Goal: Task Accomplishment & Management: Use online tool/utility

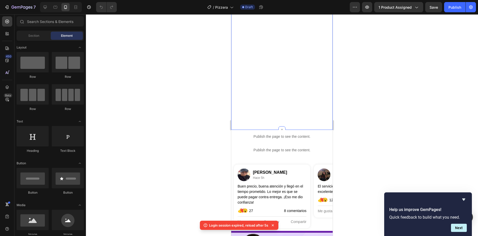
scroll to position [326, 0]
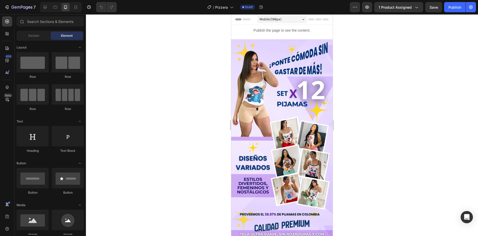
click at [270, 93] on img at bounding box center [281, 129] width 101 height 180
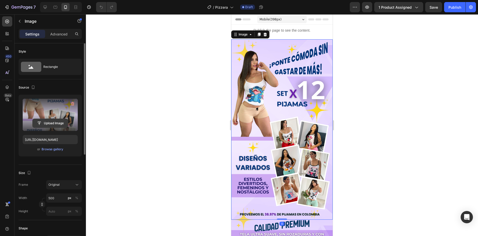
click at [55, 121] on input "file" at bounding box center [50, 123] width 35 height 9
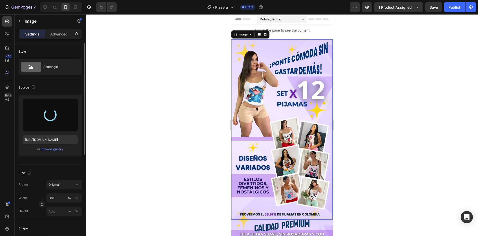
type input "https://cdn.shopify.com/s/files/1/0957/0779/1652/files/gempages_583570155531928…"
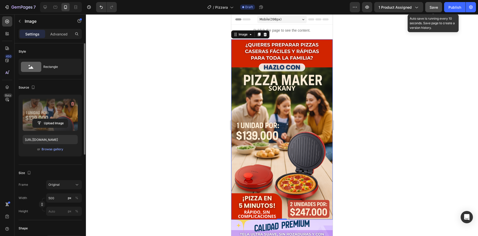
click at [429, 8] on span "Save" at bounding box center [433, 7] width 8 height 4
click at [433, 7] on span "Save" at bounding box center [433, 7] width 8 height 4
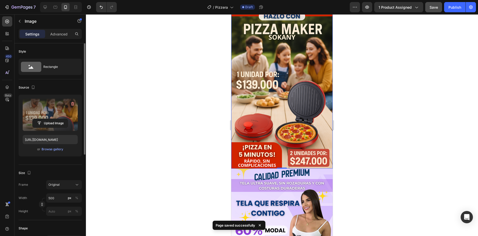
scroll to position [153, 0]
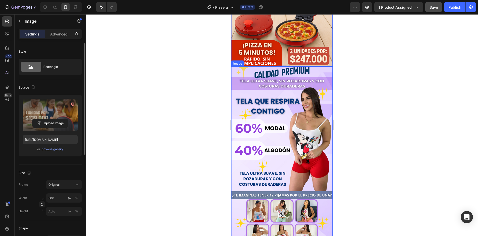
click at [283, 122] on img at bounding box center [281, 157] width 101 height 180
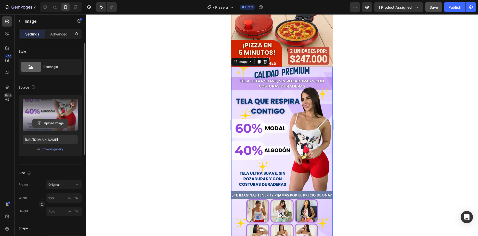
click at [51, 123] on input "file" at bounding box center [50, 123] width 35 height 9
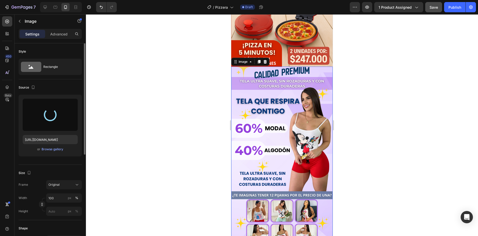
type input "https://cdn.shopify.com/s/files/1/0957/0779/1652/files/gempages_583570155531928…"
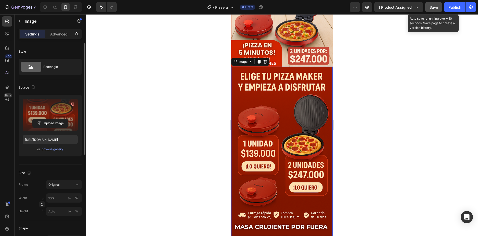
click at [433, 7] on span "Save" at bounding box center [433, 7] width 8 height 4
click at [367, 87] on div at bounding box center [282, 124] width 392 height 221
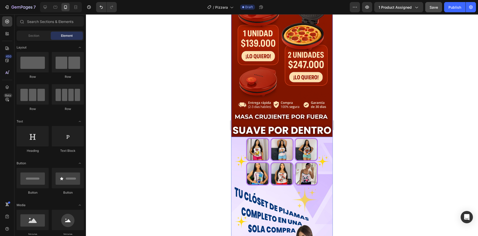
scroll to position [331, 0]
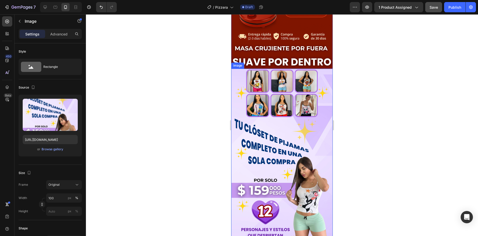
click at [285, 128] on img at bounding box center [281, 159] width 101 height 180
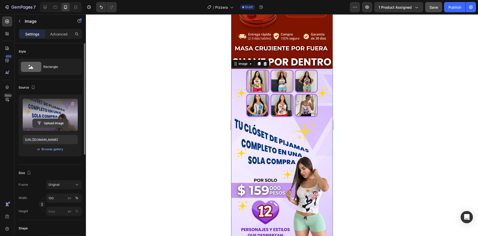
click at [52, 122] on input "file" at bounding box center [50, 123] width 35 height 9
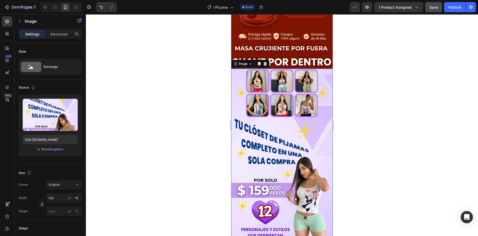
click at [276, 111] on img at bounding box center [281, 159] width 101 height 180
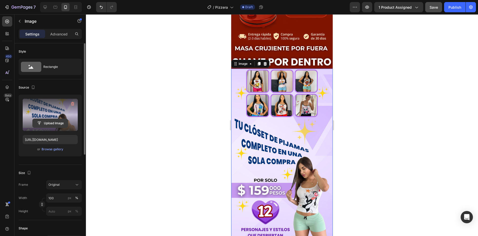
click at [59, 123] on input "file" at bounding box center [50, 123] width 35 height 9
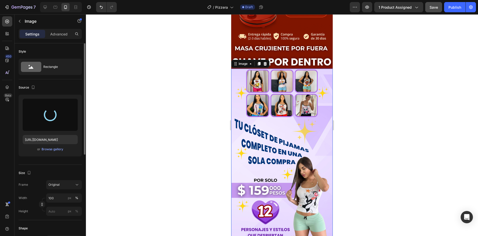
type input "https://cdn.shopify.com/s/files/1/0957/0779/1652/files/gempages_583570155531928…"
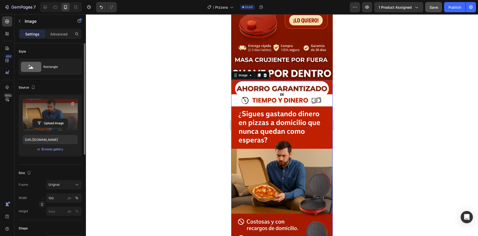
scroll to position [306, 0]
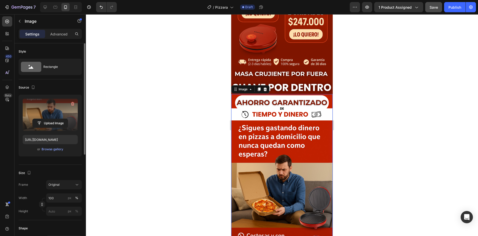
click at [368, 105] on div at bounding box center [282, 124] width 392 height 221
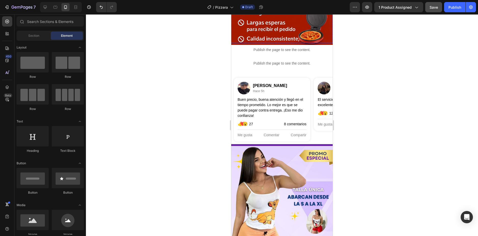
scroll to position [637, 0]
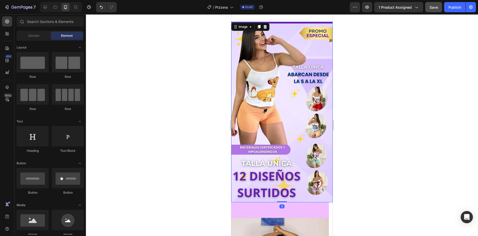
click at [304, 133] on img at bounding box center [281, 112] width 101 height 180
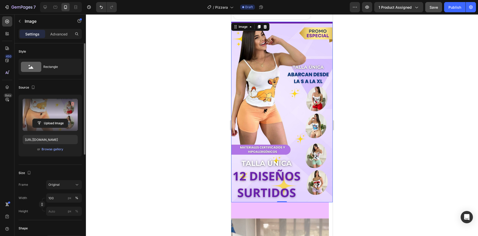
click at [56, 118] on label at bounding box center [50, 115] width 55 height 32
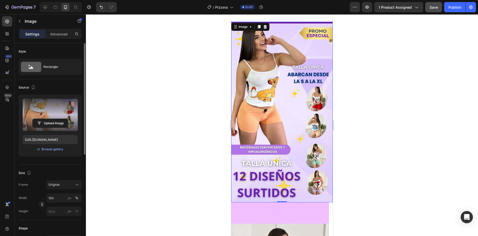
click at [56, 119] on input "file" at bounding box center [50, 123] width 35 height 9
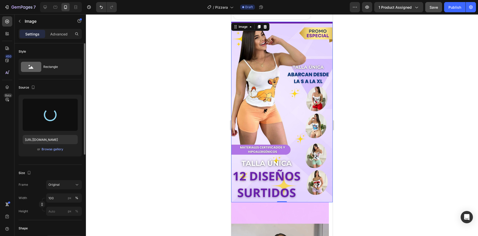
type input "https://cdn.shopify.com/s/files/1/0957/0779/1652/files/gempages_583570155531928…"
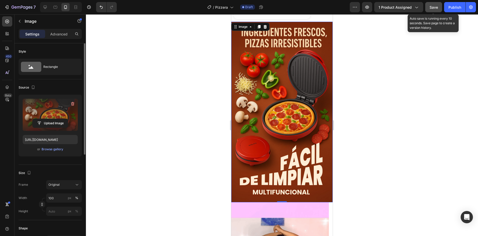
click at [437, 6] on span "Save" at bounding box center [433, 7] width 8 height 4
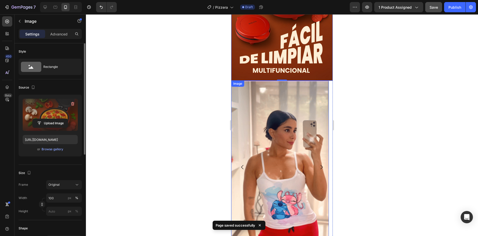
scroll to position [815, 0]
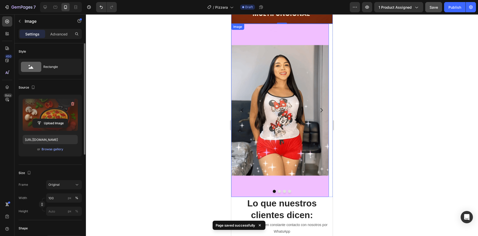
click at [283, 117] on img at bounding box center [280, 110] width 98 height 173
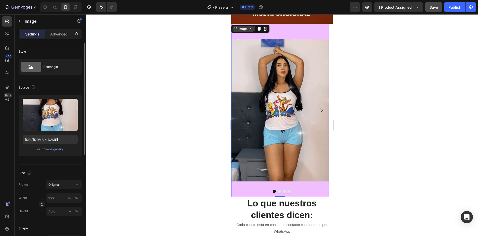
click at [249, 27] on icon at bounding box center [250, 29] width 4 height 4
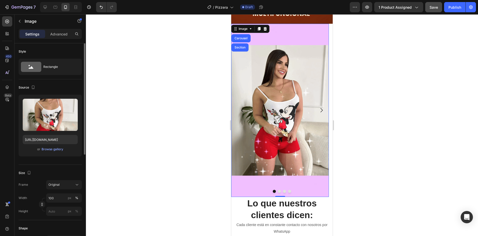
click at [381, 73] on div at bounding box center [282, 124] width 392 height 221
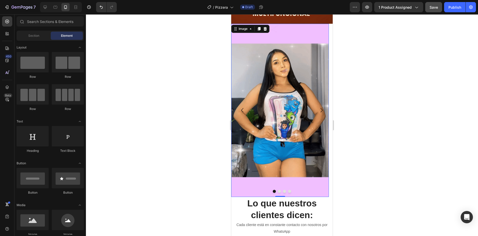
click at [305, 91] on img at bounding box center [280, 110] width 98 height 173
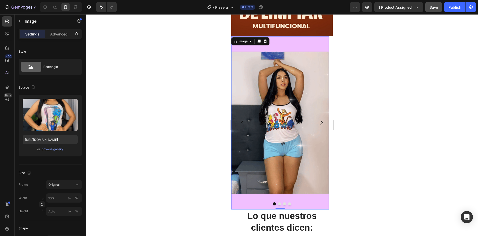
scroll to position [790, 0]
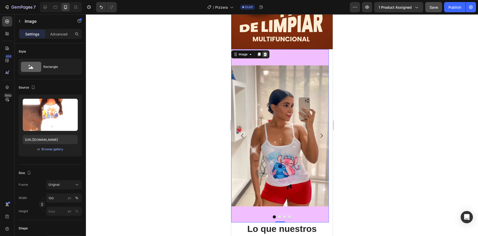
click at [266, 52] on icon at bounding box center [264, 54] width 3 height 4
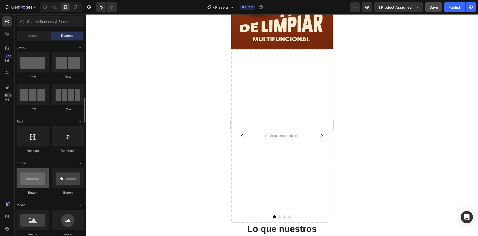
scroll to position [51, 0]
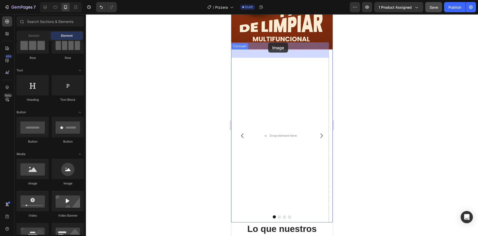
drag, startPoint x: 264, startPoint y: 184, endPoint x: 268, endPoint y: 43, distance: 141.7
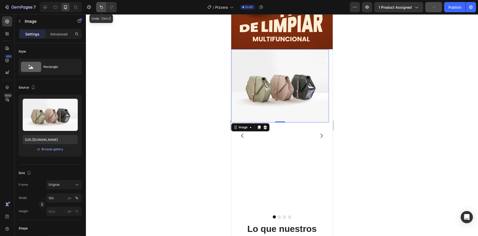
click at [100, 10] on button "Undo/Redo" at bounding box center [101, 7] width 10 height 10
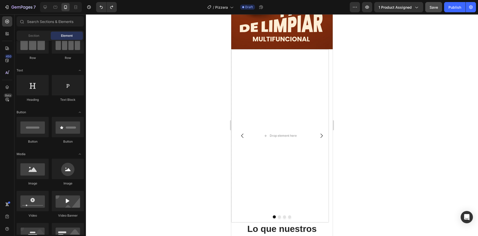
click at [157, 98] on div at bounding box center [282, 124] width 392 height 221
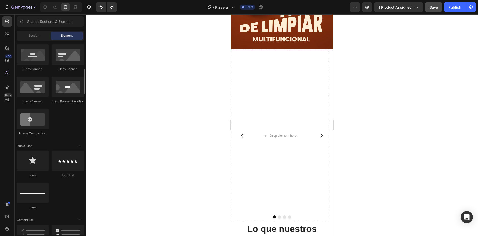
scroll to position [102, 0]
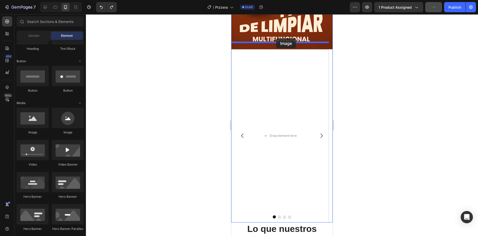
drag, startPoint x: 263, startPoint y: 133, endPoint x: 276, endPoint y: 38, distance: 95.9
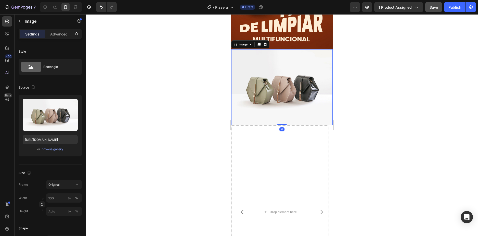
click at [283, 78] on img at bounding box center [281, 87] width 101 height 76
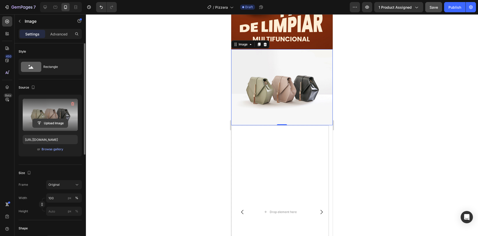
click at [51, 122] on input "file" at bounding box center [50, 123] width 35 height 9
click at [55, 122] on input "file" at bounding box center [50, 123] width 35 height 9
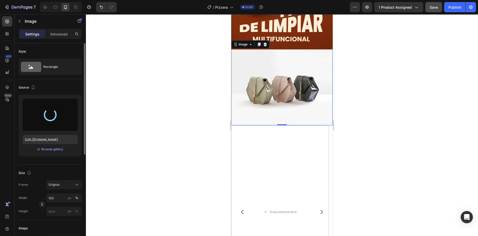
type input "https://cdn.shopify.com/s/files/1/0957/0779/1652/files/gempages_583570155531928…"
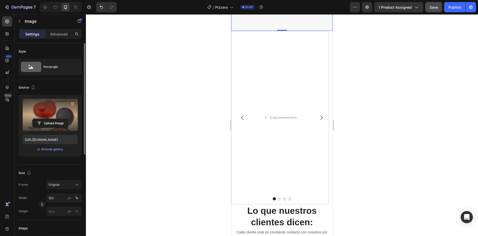
scroll to position [917, 0]
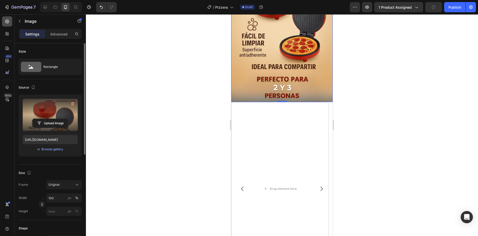
click at [7, 19] on icon at bounding box center [7, 21] width 5 height 5
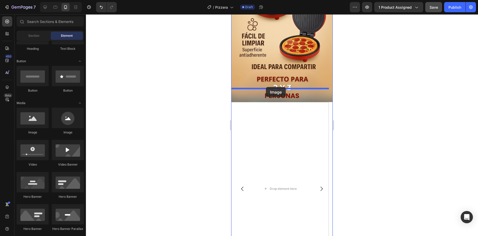
drag, startPoint x: 262, startPoint y: 131, endPoint x: 266, endPoint y: 87, distance: 44.0
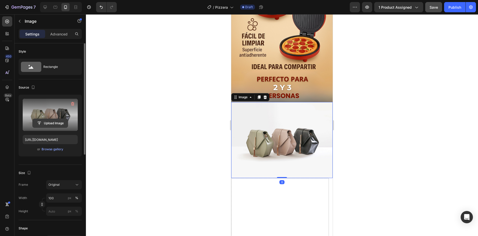
click at [50, 124] on input "file" at bounding box center [50, 123] width 35 height 9
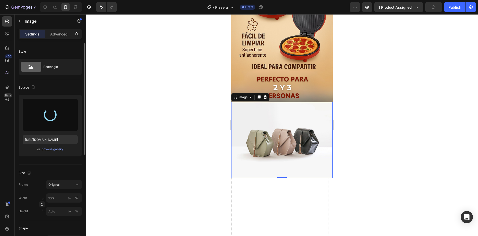
type input "https://cdn.shopify.com/s/files/1/0957/0779/1652/files/gempages_583570155531928…"
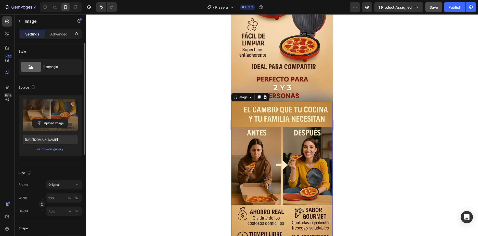
click at [354, 101] on div at bounding box center [282, 124] width 392 height 221
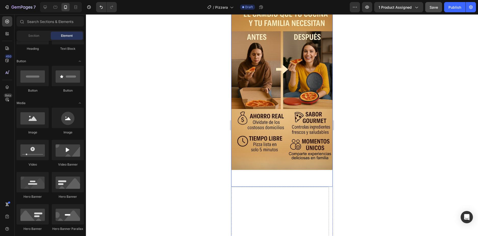
scroll to position [1045, 0]
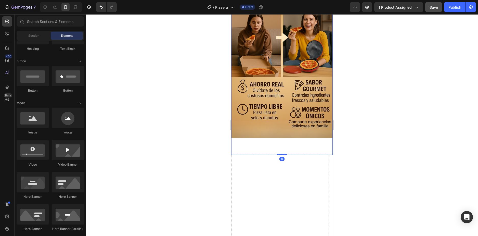
click at [260, 122] on img at bounding box center [281, 65] width 101 height 180
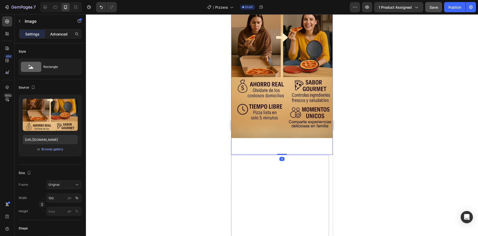
click at [59, 36] on p "Advanced" at bounding box center [58, 33] width 17 height 5
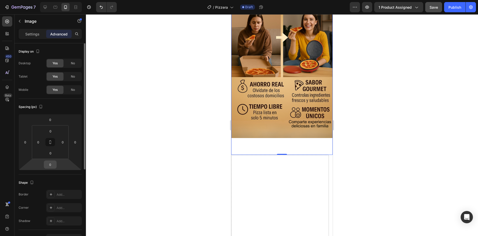
click at [54, 165] on input "0" at bounding box center [50, 165] width 10 height 8
type input "-68"
click at [119, 174] on div at bounding box center [282, 124] width 392 height 221
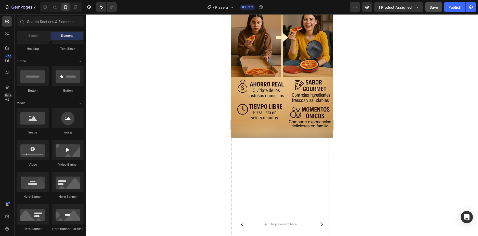
click at [368, 154] on div at bounding box center [282, 124] width 392 height 221
click at [436, 6] on span "Save" at bounding box center [433, 7] width 8 height 4
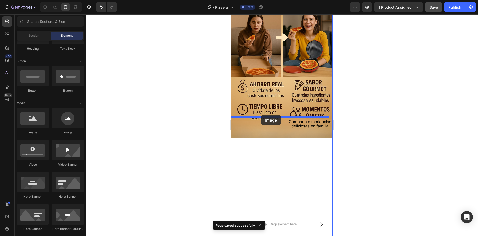
drag, startPoint x: 267, startPoint y: 138, endPoint x: 261, endPoint y: 115, distance: 24.1
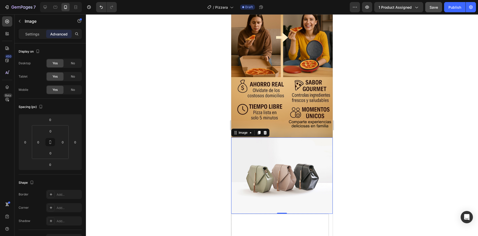
click at [263, 159] on img at bounding box center [281, 175] width 101 height 76
click at [32, 32] on p "Settings" at bounding box center [32, 33] width 14 height 5
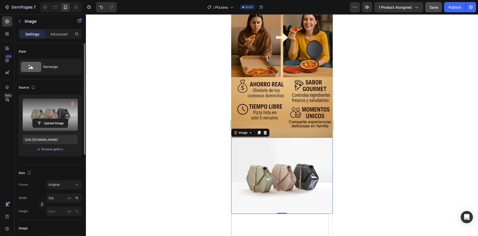
click at [51, 117] on label at bounding box center [50, 115] width 55 height 32
click at [51, 119] on input "file" at bounding box center [50, 123] width 35 height 9
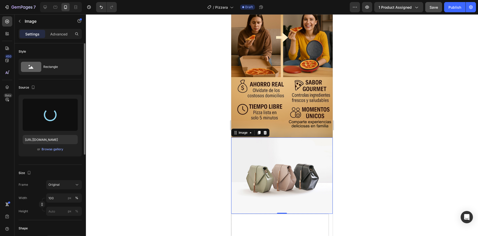
type input "https://cdn.shopify.com/s/files/1/0957/0779/1652/files/gempages_583570155531928…"
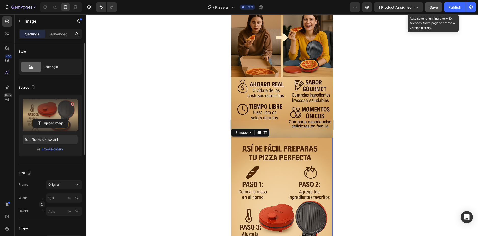
click at [435, 5] on div "Save" at bounding box center [433, 7] width 8 height 5
click at [360, 101] on div at bounding box center [282, 124] width 392 height 221
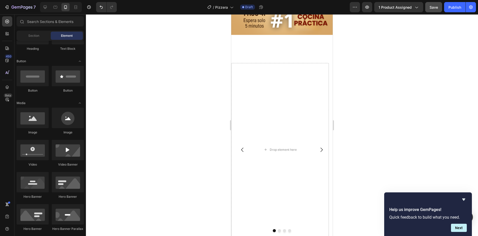
scroll to position [1401, 0]
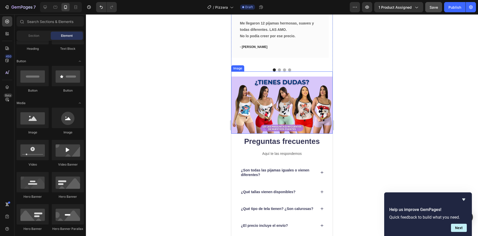
click at [274, 106] on img at bounding box center [281, 104] width 101 height 57
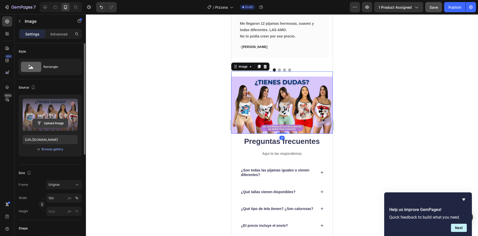
click at [52, 122] on input "file" at bounding box center [50, 123] width 35 height 9
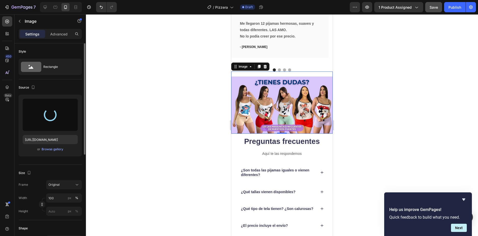
type input "https://cdn.shopify.com/s/files/1/0957/0779/1652/files/gempages_583570155531928…"
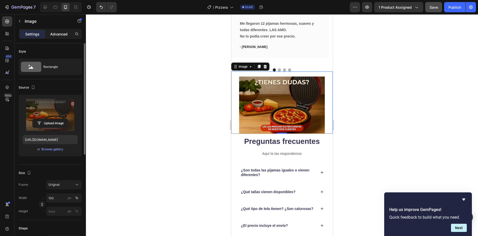
click at [56, 31] on div "Advanced" at bounding box center [58, 34] width 25 height 8
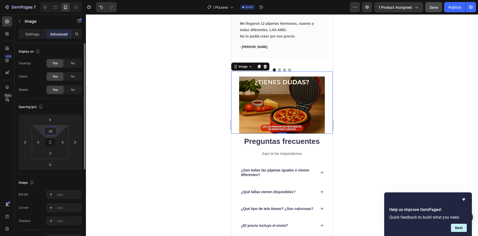
click at [52, 134] on input "20" at bounding box center [50, 131] width 10 height 8
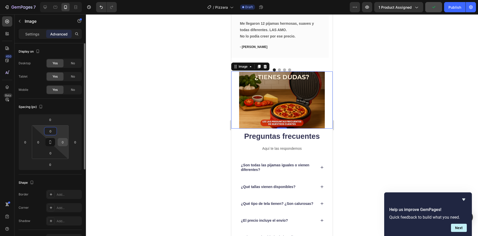
type input "0"
click at [60, 143] on input "0" at bounding box center [63, 142] width 8 height 8
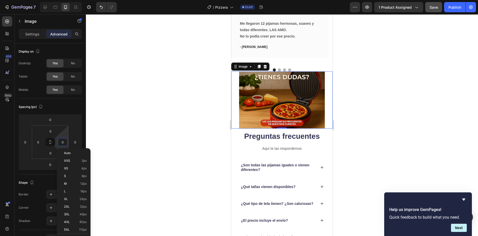
click at [111, 151] on div at bounding box center [282, 124] width 392 height 221
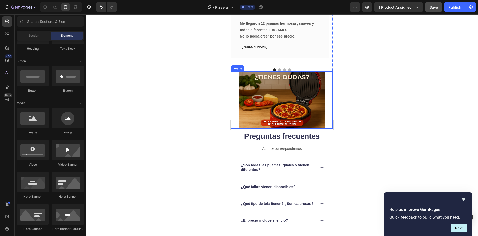
click at [265, 103] on img at bounding box center [281, 99] width 101 height 57
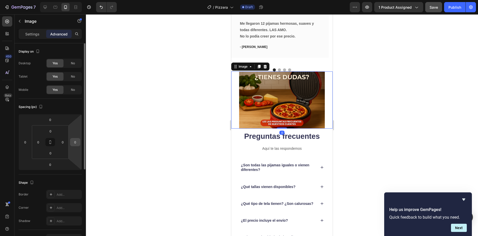
click at [76, 143] on input "0" at bounding box center [75, 142] width 8 height 8
type input "0"
click at [64, 142] on input "0" at bounding box center [63, 142] width 8 height 8
click at [61, 141] on input "0-20" at bounding box center [63, 142] width 8 height 8
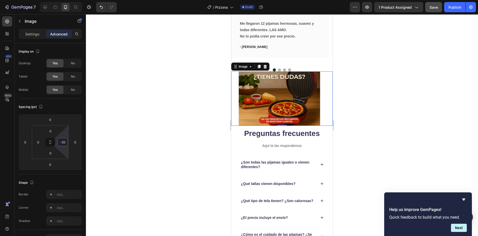
type input "20"
click at [170, 179] on div at bounding box center [282, 124] width 392 height 221
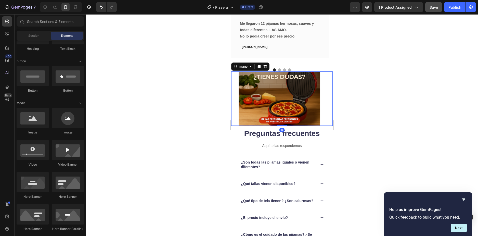
click at [272, 101] on img at bounding box center [279, 98] width 96 height 54
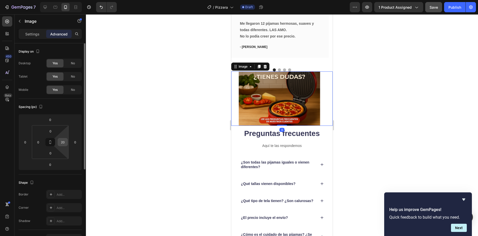
click at [65, 143] on input "20" at bounding box center [63, 142] width 8 height 8
type input "0"
click at [154, 162] on div at bounding box center [282, 124] width 392 height 221
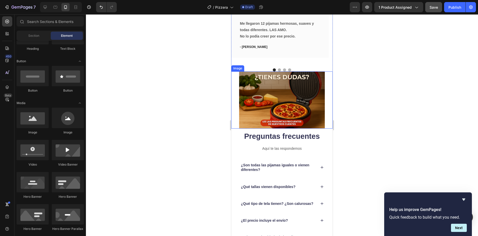
click at [274, 108] on img at bounding box center [281, 99] width 101 height 57
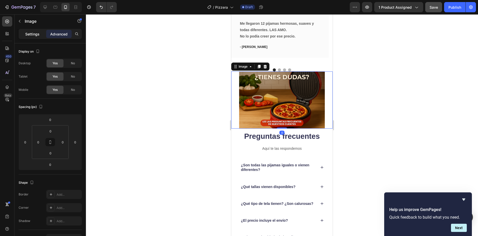
click at [31, 32] on p "Settings" at bounding box center [32, 33] width 14 height 5
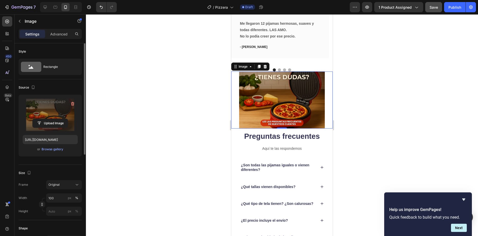
click at [44, 108] on label at bounding box center [50, 115] width 55 height 32
click at [44, 119] on input "file" at bounding box center [50, 123] width 35 height 9
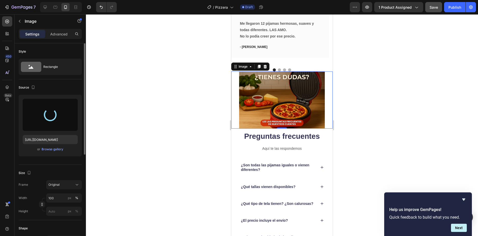
type input "https://cdn.shopify.com/s/files/1/0957/0779/1652/files/gempages_583570155531928…"
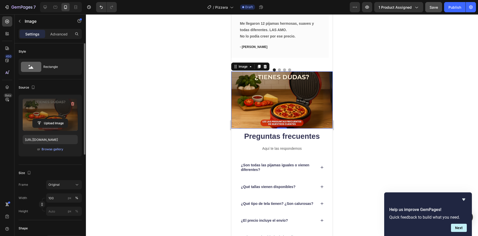
click at [400, 100] on div at bounding box center [282, 124] width 392 height 221
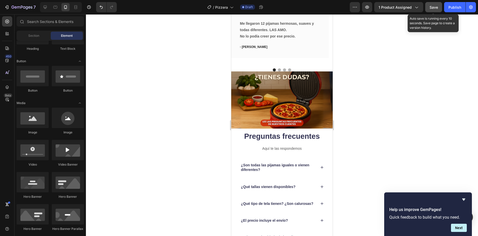
click at [434, 6] on span "Save" at bounding box center [433, 7] width 8 height 4
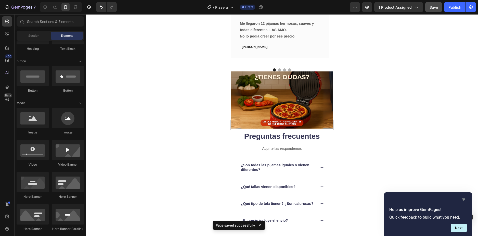
click at [463, 200] on icon "Hide survey" at bounding box center [463, 199] width 3 height 2
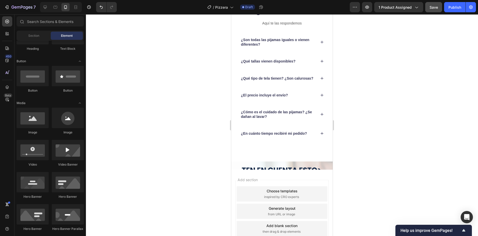
scroll to position [778, 0]
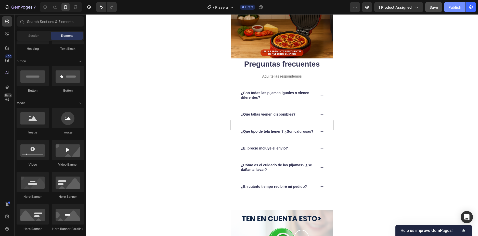
click at [453, 10] on div "Publish" at bounding box center [454, 7] width 13 height 5
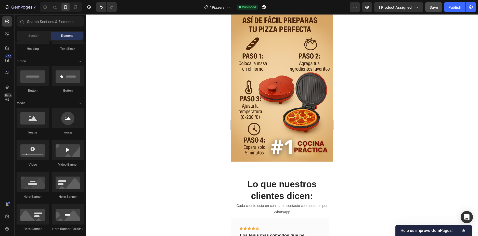
scroll to position [1172, 0]
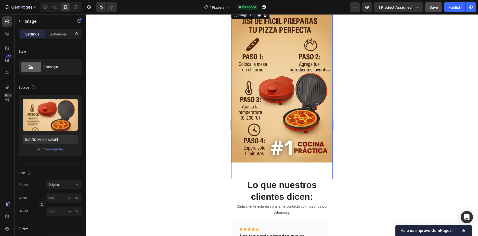
click at [282, 139] on img at bounding box center [281, 100] width 101 height 180
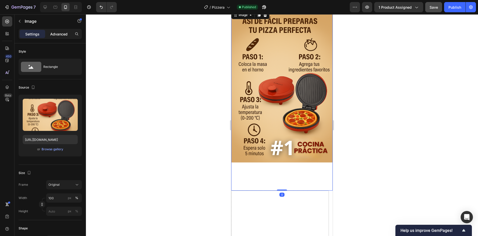
click at [62, 35] on p "Advanced" at bounding box center [58, 33] width 17 height 5
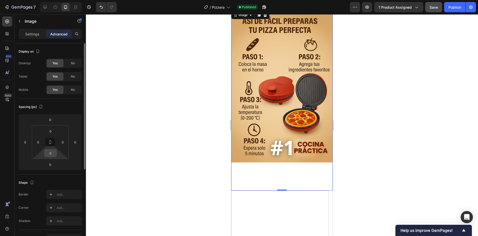
click at [52, 155] on input "0" at bounding box center [50, 153] width 10 height 8
type input "0"
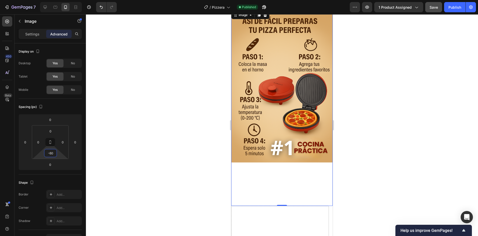
type input "60"
click at [166, 157] on div at bounding box center [282, 124] width 392 height 221
click at [259, 96] on img at bounding box center [281, 100] width 101 height 180
drag, startPoint x: 279, startPoint y: 177, endPoint x: 279, endPoint y: 174, distance: 3.6
click at [279, 174] on div "Image 0" at bounding box center [281, 107] width 101 height 195
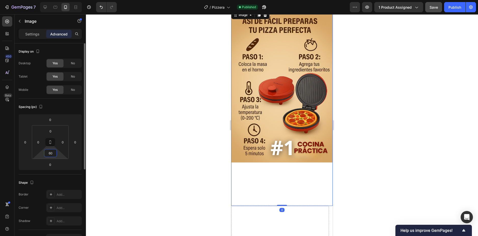
click at [51, 156] on input "60" at bounding box center [50, 153] width 10 height 8
click at [48, 154] on input "60" at bounding box center [50, 153] width 10 height 8
type input "-60"
click at [169, 184] on div at bounding box center [282, 124] width 392 height 221
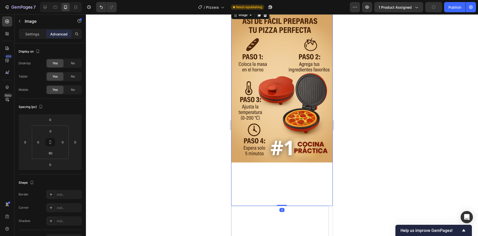
click at [264, 166] on div "Image 0" at bounding box center [281, 107] width 101 height 195
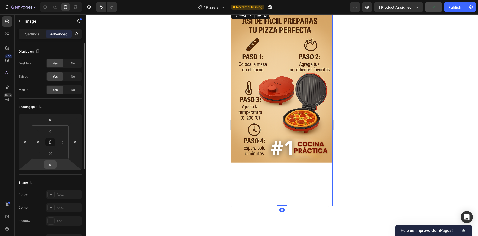
click at [52, 167] on input "0" at bounding box center [50, 165] width 10 height 8
type input "-6"
click at [49, 153] on input "60" at bounding box center [50, 153] width 10 height 8
type input "0"
click at [54, 166] on input "-6" at bounding box center [50, 165] width 10 height 8
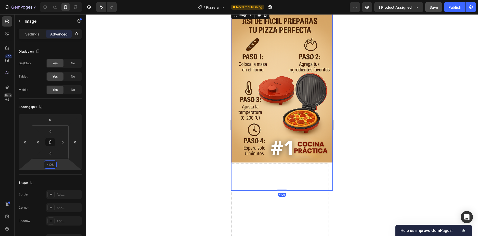
type input "-107"
click at [125, 162] on div at bounding box center [282, 124] width 392 height 221
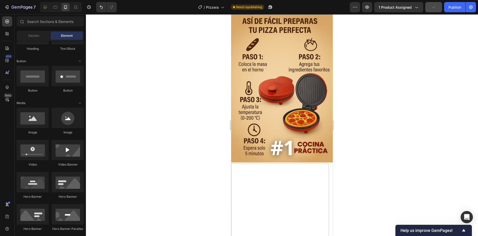
click at [152, 159] on div at bounding box center [282, 124] width 392 height 221
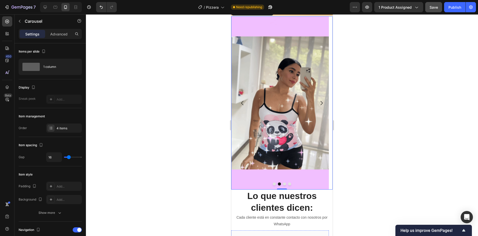
scroll to position [1248, 0]
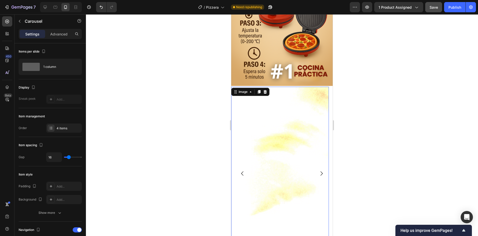
click at [289, 142] on img at bounding box center [280, 173] width 98 height 173
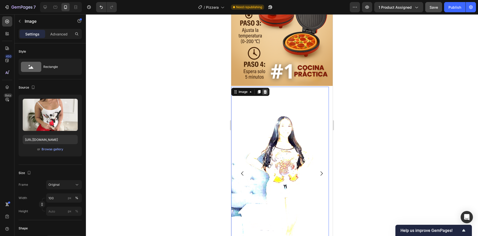
click at [265, 90] on icon at bounding box center [264, 92] width 3 height 4
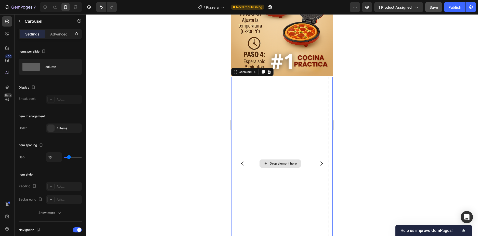
scroll to position [1325, 0]
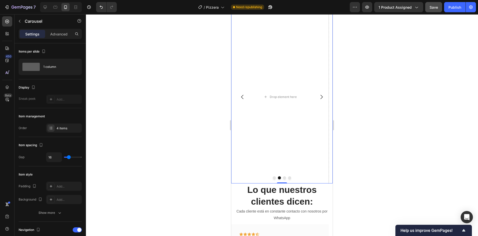
click at [283, 176] on button "Dot" at bounding box center [284, 177] width 3 height 3
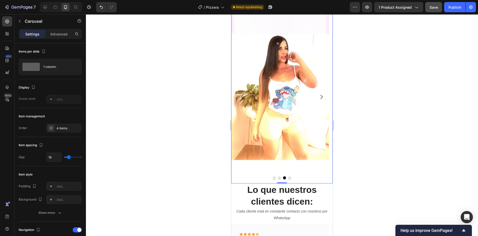
click at [288, 176] on button "Dot" at bounding box center [289, 177] width 3 height 3
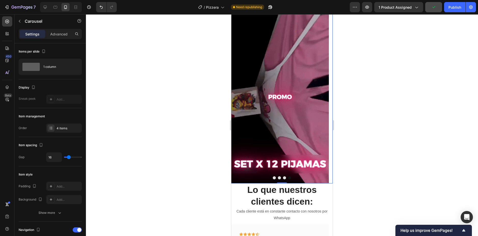
click at [273, 176] on button "Dot" at bounding box center [274, 177] width 3 height 3
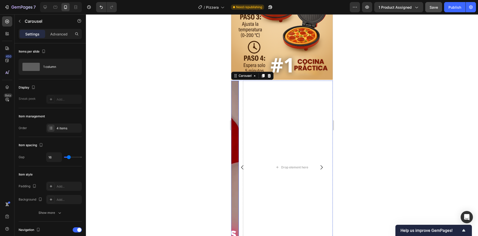
scroll to position [1248, 0]
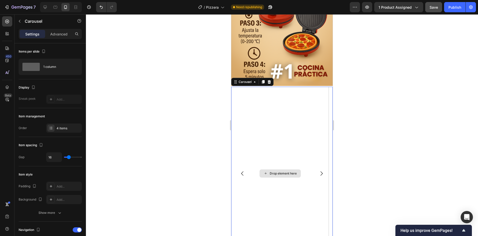
click at [289, 120] on div "Drop element here" at bounding box center [280, 173] width 98 height 173
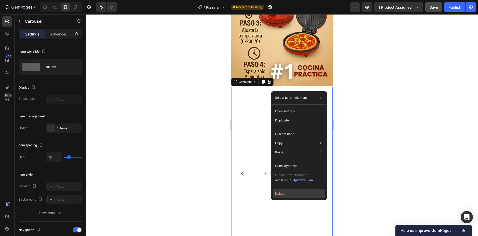
click at [287, 193] on button "Delete" at bounding box center [299, 193] width 52 height 9
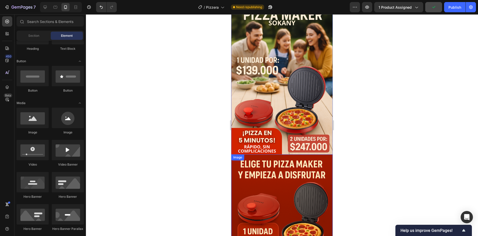
scroll to position [0, 0]
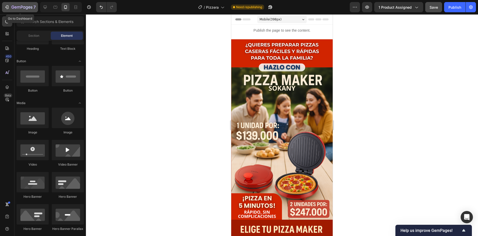
click at [8, 6] on icon "button" at bounding box center [7, 7] width 2 height 4
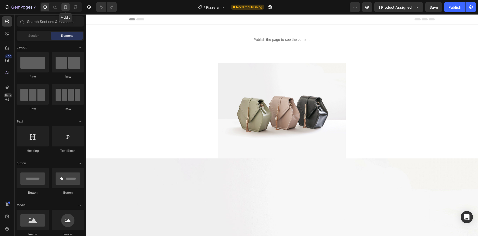
click at [65, 9] on icon at bounding box center [65, 7] width 5 height 5
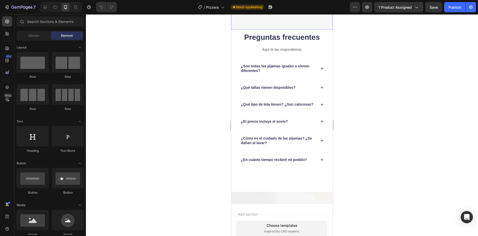
scroll to position [1478, 0]
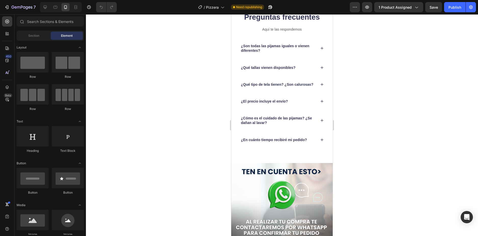
click at [368, 83] on div at bounding box center [282, 124] width 392 height 221
click at [260, 44] on strong "¿Son todas las pijamas iguales o vienen diferentes?" at bounding box center [275, 48] width 68 height 9
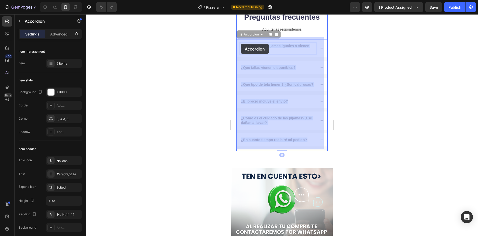
drag, startPoint x: 264, startPoint y: 49, endPoint x: 251, endPoint y: 48, distance: 13.3
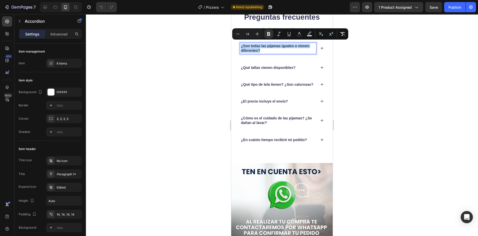
drag, startPoint x: 261, startPoint y: 49, endPoint x: 241, endPoint y: 44, distance: 20.8
click at [241, 44] on p "¿Son todas las pijamas iguales o vienen diferentes?" at bounding box center [278, 48] width 74 height 9
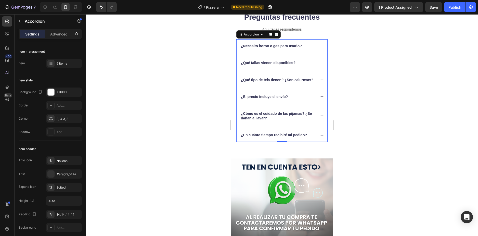
click at [358, 94] on div at bounding box center [282, 124] width 392 height 221
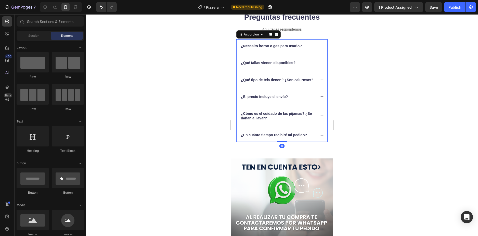
click at [321, 45] on icon at bounding box center [322, 46] width 3 height 3
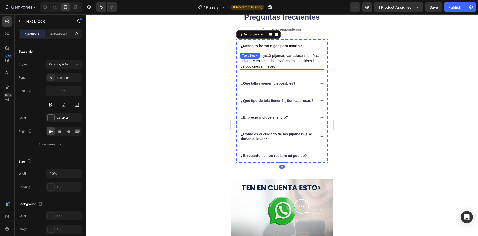
click at [283, 59] on div "Cada set incluye 12 pijamas variadas en diseños, colores y estampados. ¡Así ten…" at bounding box center [282, 60] width 84 height 17
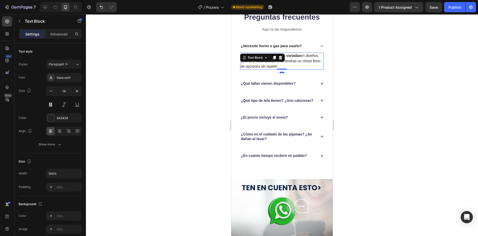
click at [301, 65] on p "Cada set incluye 12 pijamas variadas en diseños, colores y estampados. ¡Así ten…" at bounding box center [282, 61] width 83 height 16
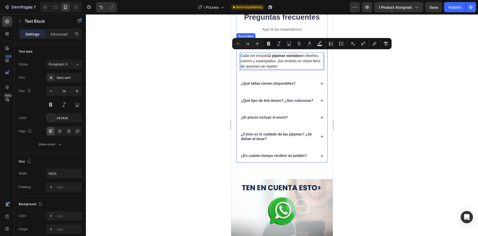
drag, startPoint x: 300, startPoint y: 64, endPoint x: 239, endPoint y: 55, distance: 61.1
click at [239, 55] on div "Cada set incluye 12 pijamas variadas en diseños, colores y estampados. ¡Así ten…" at bounding box center [281, 62] width 91 height 21
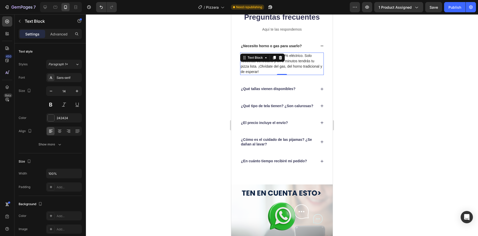
click at [358, 126] on div at bounding box center [282, 124] width 392 height 221
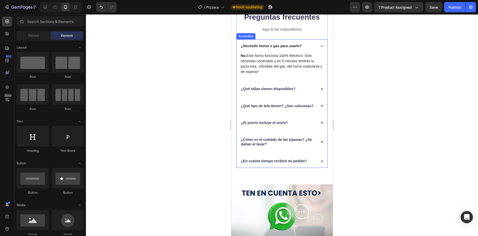
click at [282, 88] on strong "¿Qué tallas vienen disponibles?" at bounding box center [268, 89] width 55 height 4
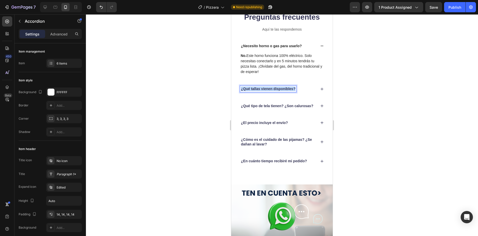
drag, startPoint x: 295, startPoint y: 87, endPoint x: 237, endPoint y: 86, distance: 57.6
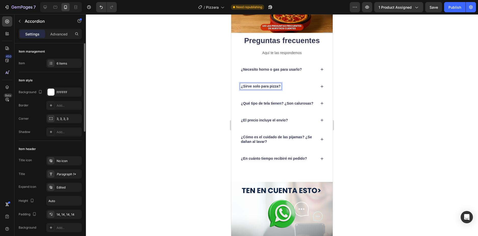
scroll to position [1452, 0]
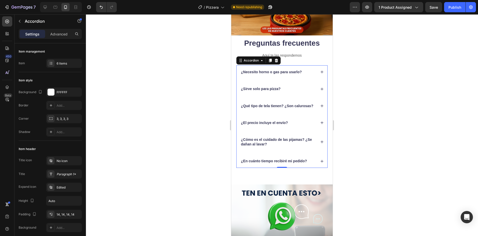
click at [397, 132] on div at bounding box center [282, 124] width 392 height 221
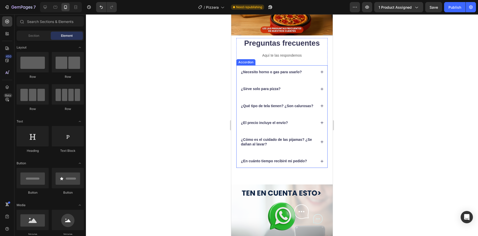
click at [320, 88] on icon at bounding box center [322, 89] width 4 height 4
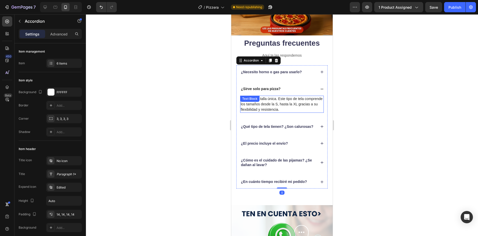
click at [293, 102] on p "Manejamos talla única. Este tipo de tela comprende los tamaños desde la S, hast…" at bounding box center [282, 104] width 83 height 16
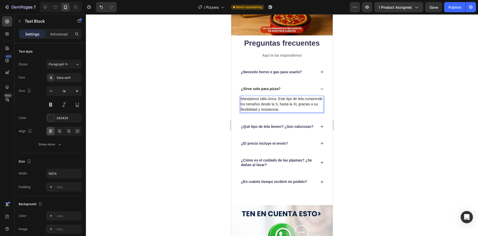
click at [301, 107] on p "Manejamos talla única. Este tipo de tela comprende los tamaños desde la S, hast…" at bounding box center [282, 104] width 83 height 16
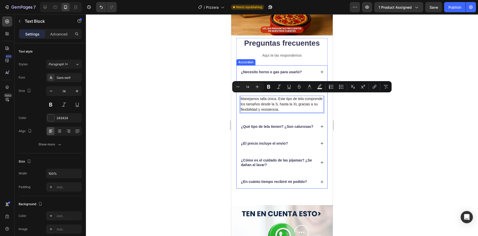
drag, startPoint x: 301, startPoint y: 107, endPoint x: 239, endPoint y: 97, distance: 63.0
click at [239, 97] on div "Manejamos talla única. Este tipo de tela comprende los tamaños desde la S, hast…" at bounding box center [281, 106] width 91 height 21
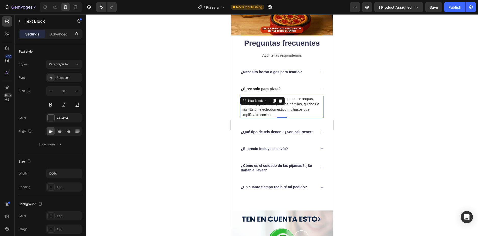
click at [411, 103] on div at bounding box center [282, 124] width 392 height 221
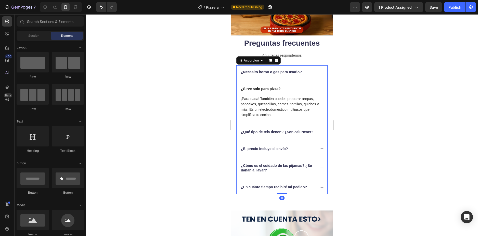
click at [284, 132] on p "¿Qué tipo de tela tienen? ¿Son calurosas?" at bounding box center [277, 131] width 72 height 5
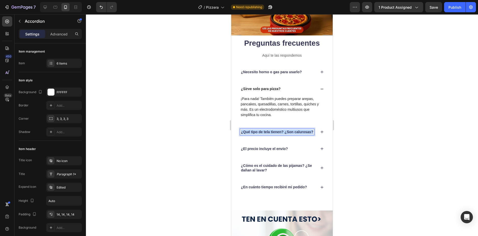
drag, startPoint x: 263, startPoint y: 135, endPoint x: 239, endPoint y: 129, distance: 25.0
click at [239, 129] on div "¿Qué tipo de tela tienen? ¿Son calurosas?" at bounding box center [281, 131] width 91 height 13
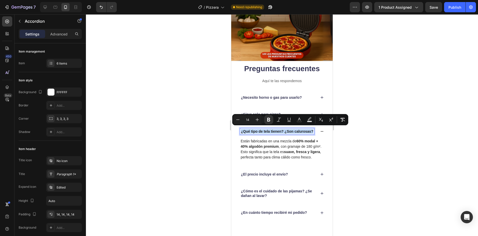
scroll to position [1426, 0]
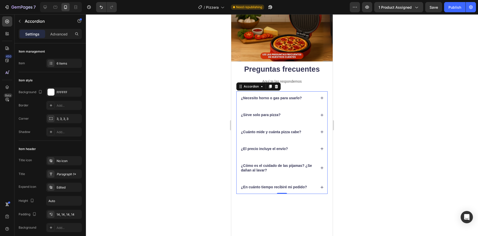
click at [361, 117] on div at bounding box center [282, 124] width 392 height 221
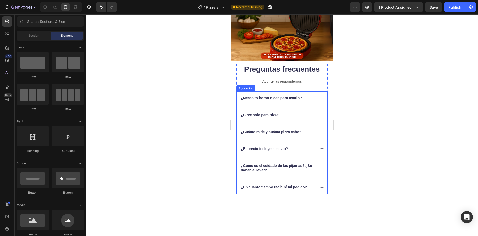
click at [320, 131] on icon at bounding box center [322, 132] width 4 height 4
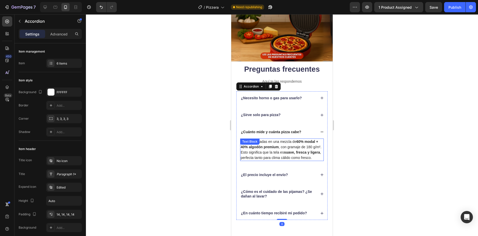
click at [276, 152] on p "Están fabricadas en una mezcla de 60% modal + 40% algodón premium , con gramaje…" at bounding box center [282, 149] width 83 height 21
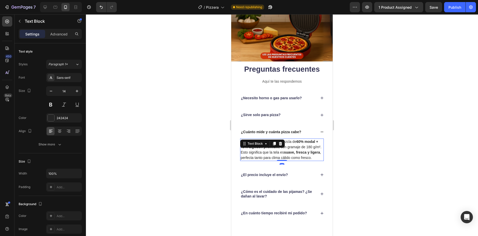
click at [268, 158] on p "Están fabricadas en una mezcla de 60% modal + 40% algodón premium , con gramaje…" at bounding box center [282, 149] width 83 height 21
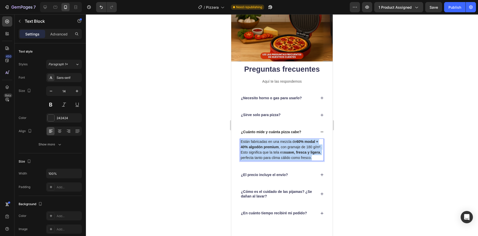
drag, startPoint x: 252, startPoint y: 161, endPoint x: 241, endPoint y: 139, distance: 24.3
click at [241, 139] on p "Están fabricadas en una mezcla de 60% modal + 40% algodón premium , con gramaje…" at bounding box center [282, 149] width 83 height 21
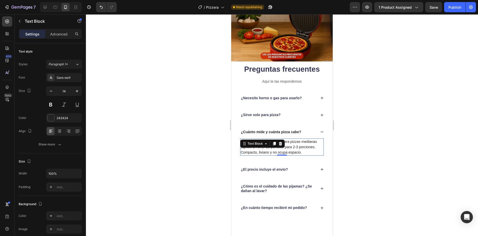
click at [368, 147] on div at bounding box center [282, 124] width 392 height 221
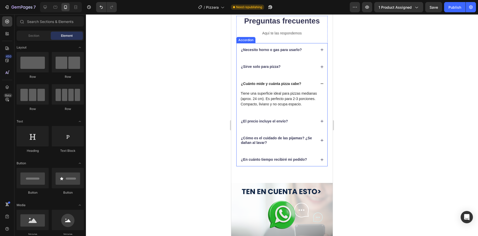
scroll to position [1477, 0]
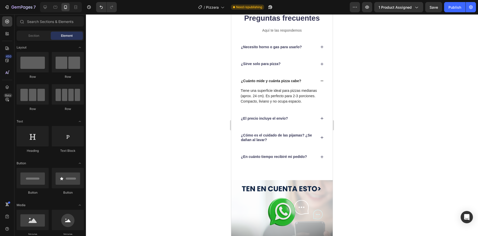
click at [363, 138] on div at bounding box center [282, 124] width 392 height 221
click at [284, 116] on p "¿El precio incluye el envío?" at bounding box center [264, 118] width 47 height 5
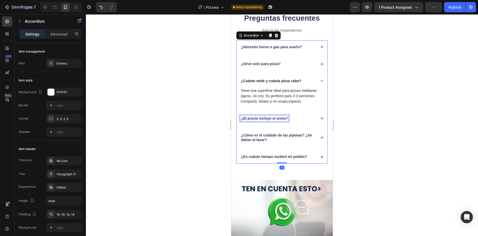
click at [288, 118] on div "¿El precio incluye el envío?" at bounding box center [264, 118] width 48 height 6
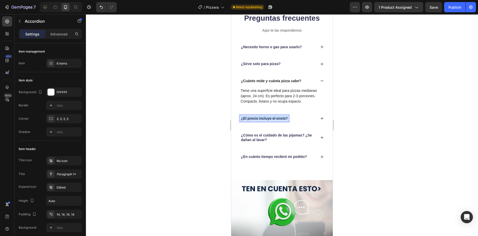
drag, startPoint x: 288, startPoint y: 116, endPoint x: 241, endPoint y: 114, distance: 46.7
click at [241, 116] on strong "¿El precio incluye el envío?" at bounding box center [264, 118] width 47 height 4
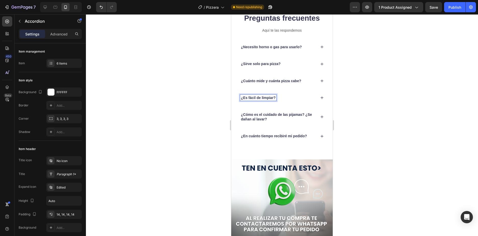
scroll to position [1470, 0]
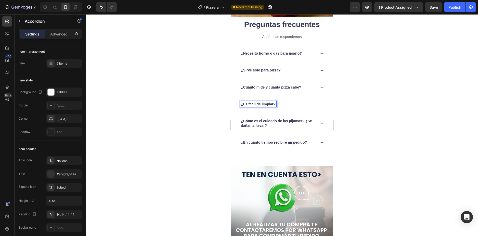
click at [316, 116] on div "¿Necesito horno o gas para usarlo? ¿Sirve solo para pizza? ¿Cuánto mide y cuánt…" at bounding box center [281, 98] width 91 height 102
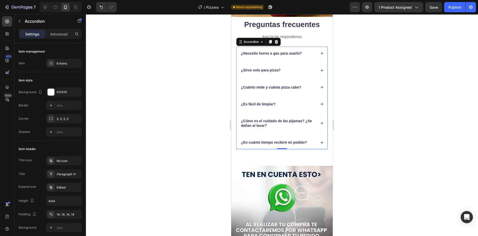
click at [321, 102] on icon at bounding box center [322, 103] width 3 height 3
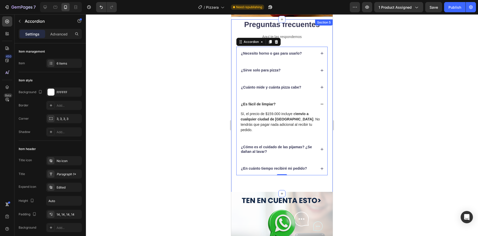
click at [365, 138] on div at bounding box center [282, 124] width 392 height 221
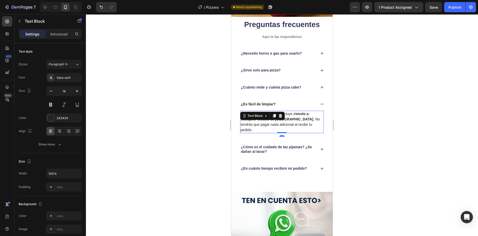
click at [299, 120] on p "Sí, el precio de $159.000 incluye el envío a cualquier ciudad de Colombia . No …" at bounding box center [282, 121] width 83 height 21
click at [311, 125] on p "Sí, el precio de $159.000 incluye el envío a cualquier ciudad de Colombia . No …" at bounding box center [282, 121] width 83 height 21
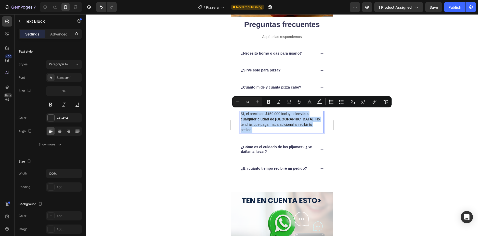
drag, startPoint x: 305, startPoint y: 123, endPoint x: 241, endPoint y: 110, distance: 65.9
click at [241, 111] on p "Sí, el precio de $159.000 incluye el envío a cualquier ciudad de Colombia . No …" at bounding box center [282, 121] width 83 height 21
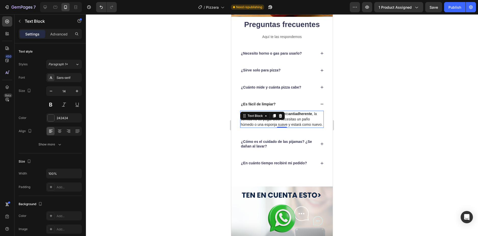
click at [383, 157] on div at bounding box center [282, 124] width 392 height 221
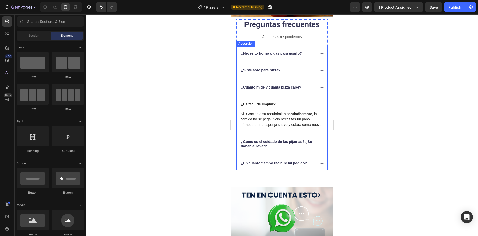
click at [292, 144] on strong "¿Cómo es el cuidado de las pijamas? ¿Se dañan al lavar?" at bounding box center [276, 143] width 71 height 9
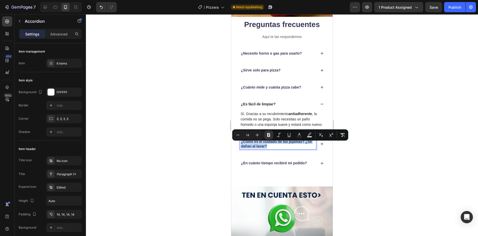
drag, startPoint x: 276, startPoint y: 149, endPoint x: 240, endPoint y: 142, distance: 36.7
click at [240, 142] on div "¿Cómo es el cuidado de las pijamas? ¿Se dañan al lavar?" at bounding box center [281, 144] width 91 height 18
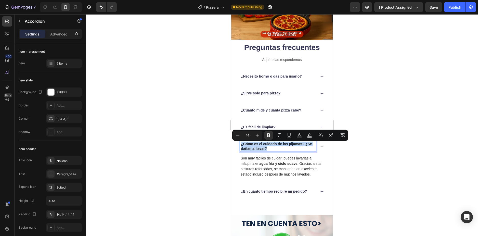
scroll to position [1444, 0]
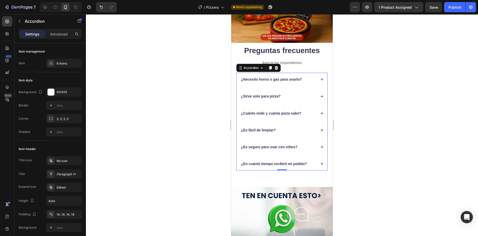
click at [356, 159] on div at bounding box center [282, 124] width 392 height 221
click at [320, 145] on icon at bounding box center [322, 147] width 4 height 4
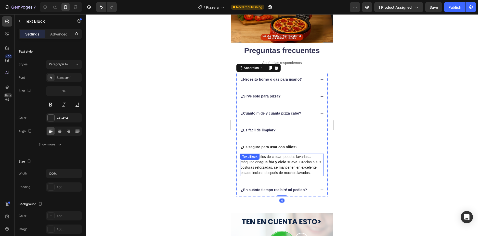
click at [281, 165] on p "Son muy fáciles de cuidar: puedes lavarlas a máquina en agua fría y ciclo suave…" at bounding box center [282, 164] width 83 height 21
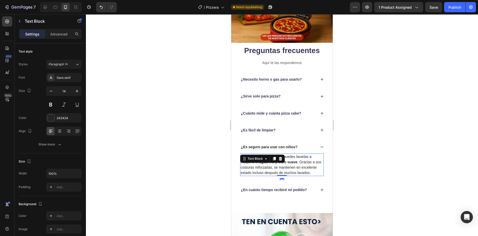
click at [256, 175] on p "Son muy fáciles de cuidar: puedes lavarlas a máquina en agua fría y ciclo suave…" at bounding box center [282, 164] width 83 height 21
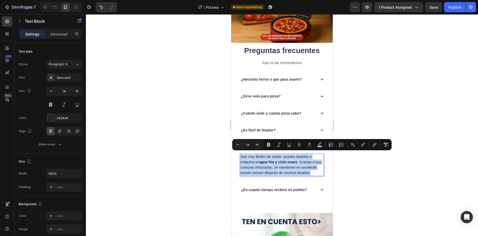
drag, startPoint x: 256, startPoint y: 177, endPoint x: 241, endPoint y: 154, distance: 26.6
click at [241, 154] on p "Son muy fáciles de cuidar: puedes lavarlas a máquina en agua fría y ciclo suave…" at bounding box center [282, 164] width 83 height 21
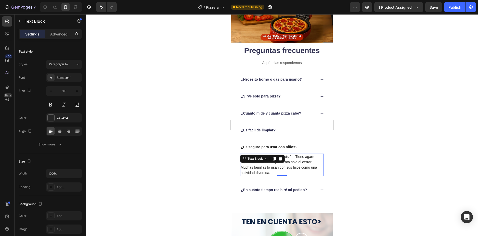
click at [388, 170] on div at bounding box center [282, 124] width 392 height 221
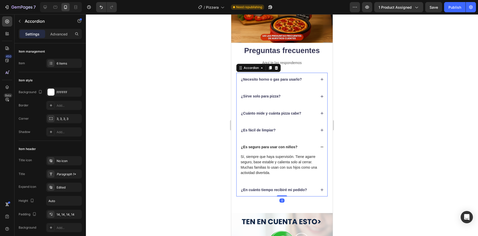
click at [293, 188] on strong "¿En cuánto tiempo recibiré mi pedido?" at bounding box center [274, 190] width 66 height 4
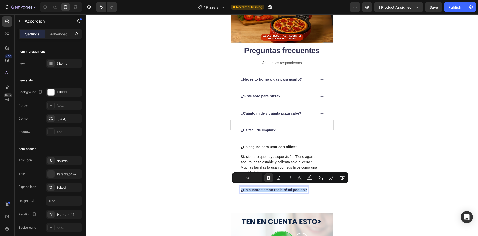
drag, startPoint x: 306, startPoint y: 188, endPoint x: 240, endPoint y: 186, distance: 66.8
click at [240, 186] on div "¿En cuánto tiempo recibiré mi pedido?" at bounding box center [281, 189] width 91 height 13
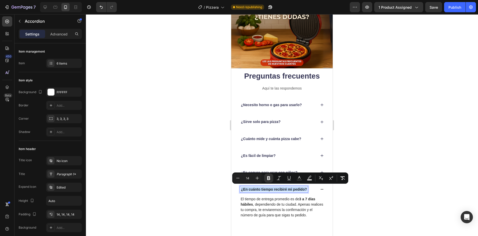
scroll to position [1418, 0]
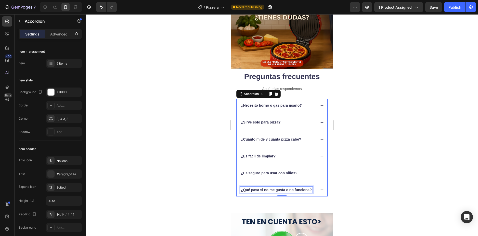
click at [347, 174] on div at bounding box center [282, 124] width 392 height 221
click at [320, 189] on div "¿Qué pasa si no me gusta o no funciona?" at bounding box center [281, 189] width 91 height 13
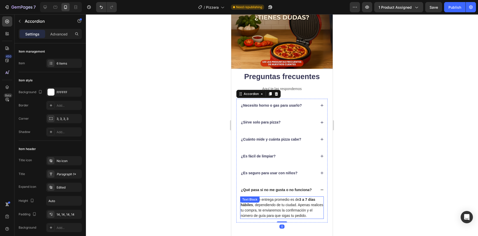
click at [279, 206] on div "El tiempo de entrega promedio es de 3 a 7 días hábiles , dependiendo de tu ciud…" at bounding box center [282, 207] width 84 height 22
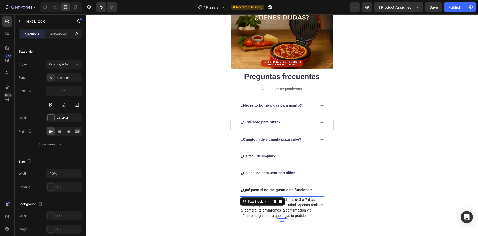
click at [315, 218] on p "El tiempo de entrega promedio es de 3 a 7 días hábiles , dependiendo de tu ciud…" at bounding box center [282, 207] width 83 height 21
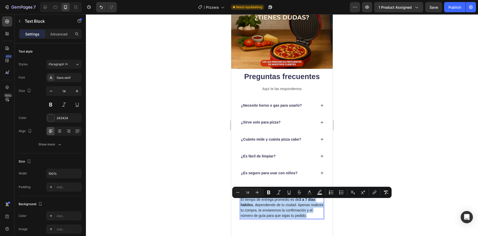
drag, startPoint x: 315, startPoint y: 219, endPoint x: 241, endPoint y: 200, distance: 76.1
click at [241, 200] on p "El tiempo de entrega promedio es de 3 a 7 días hábiles , dependiendo de tu ciud…" at bounding box center [282, 207] width 83 height 21
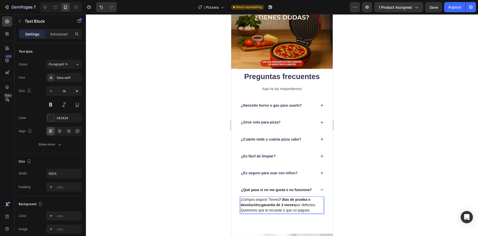
click at [376, 191] on div at bounding box center [282, 124] width 392 height 221
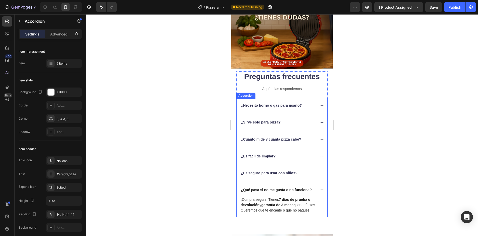
click at [320, 171] on icon at bounding box center [322, 173] width 4 height 4
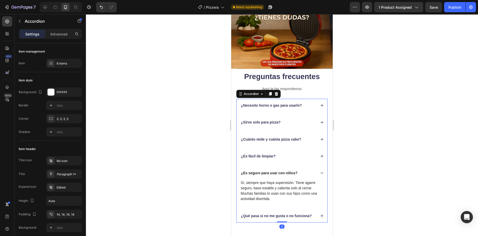
click at [321, 104] on icon at bounding box center [322, 105] width 3 height 3
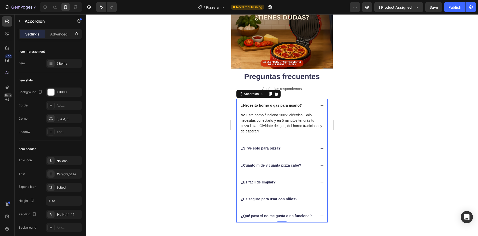
click at [321, 105] on icon at bounding box center [322, 105] width 3 height 0
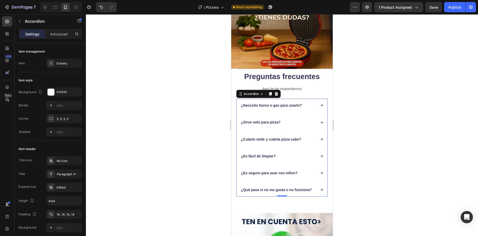
click at [321, 121] on icon at bounding box center [322, 122] width 3 height 3
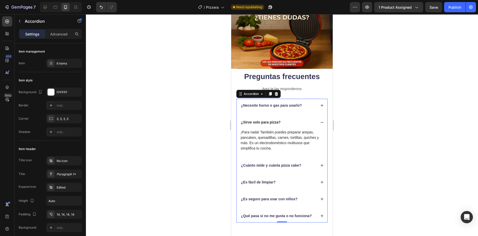
click at [320, 121] on icon at bounding box center [322, 123] width 4 height 4
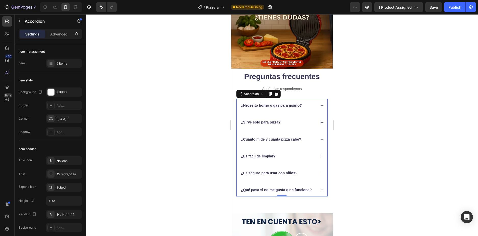
click at [320, 137] on icon at bounding box center [322, 139] width 4 height 4
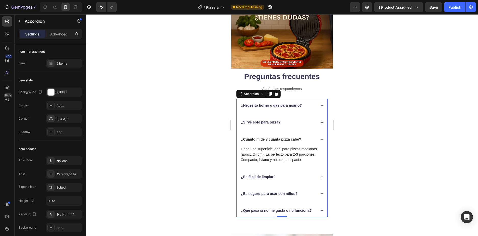
click at [320, 137] on icon at bounding box center [322, 139] width 4 height 4
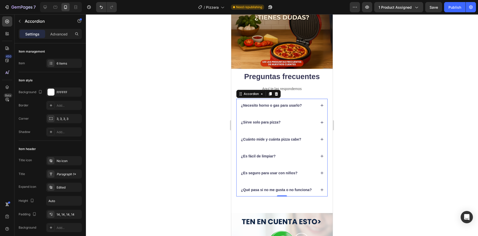
click at [319, 150] on div "¿Es fácil de limpiar?" at bounding box center [281, 155] width 91 height 13
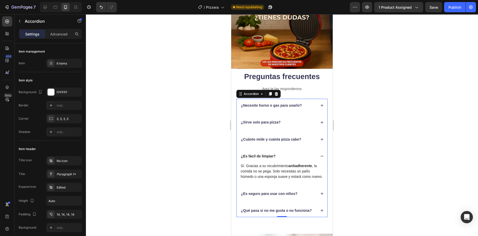
click at [319, 150] on div "¿Es fácil de limpiar?" at bounding box center [281, 155] width 91 height 13
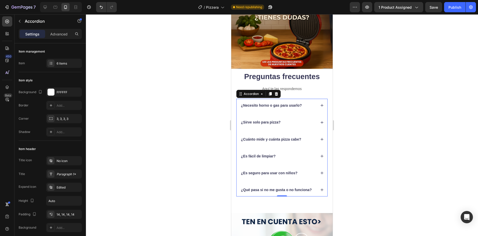
click at [320, 171] on icon at bounding box center [322, 173] width 4 height 4
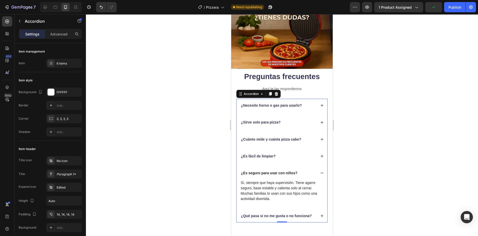
click at [320, 171] on icon at bounding box center [322, 173] width 4 height 4
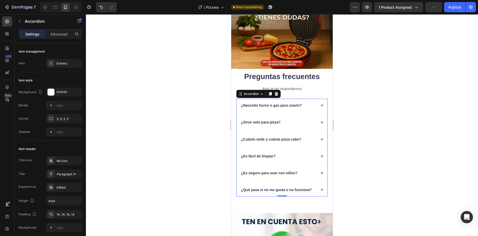
click at [320, 189] on icon at bounding box center [322, 190] width 4 height 4
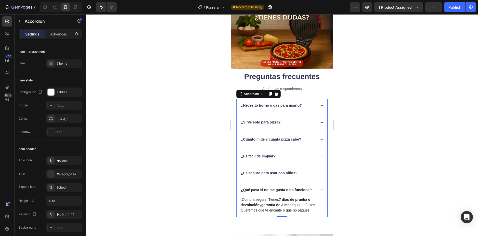
click at [320, 189] on icon at bounding box center [322, 190] width 4 height 4
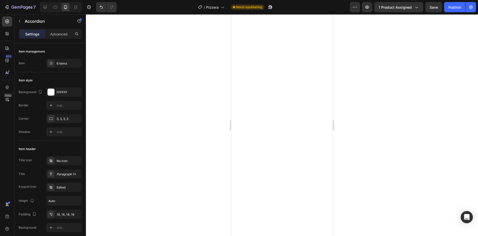
scroll to position [971, 0]
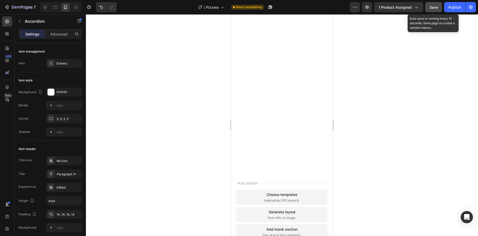
click at [432, 9] on span "Save" at bounding box center [433, 7] width 8 height 4
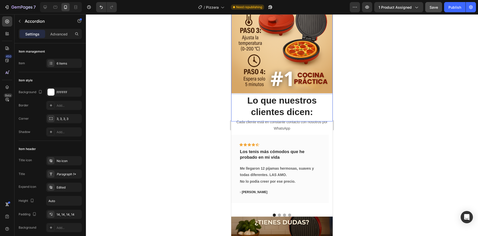
scroll to position [741, 0]
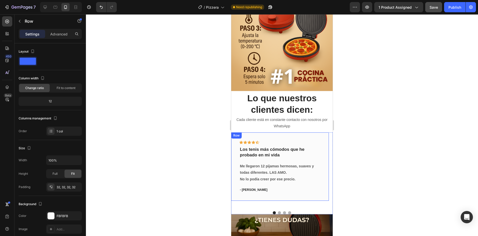
click at [274, 140] on div "Icon Icon Icon Icon Icon Row Los tenis más cómodos que he probado en mi vida Te…" at bounding box center [279, 166] width 81 height 52
click at [7, 20] on icon at bounding box center [7, 21] width 5 height 5
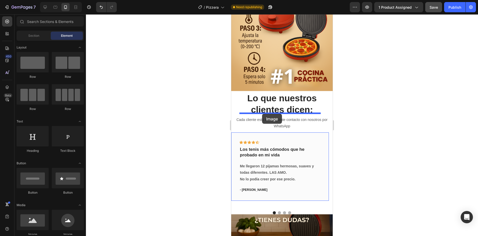
drag, startPoint x: 262, startPoint y: 228, endPoint x: 262, endPoint y: 114, distance: 114.7
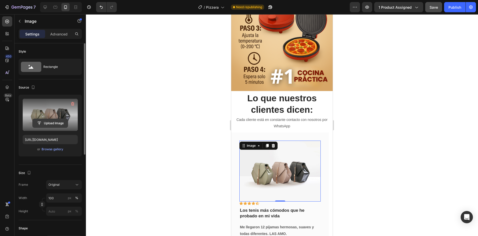
click at [53, 120] on input "file" at bounding box center [50, 123] width 35 height 9
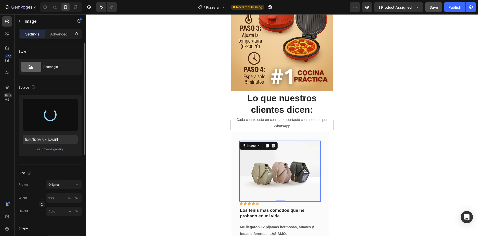
type input "https://cdn.shopify.com/s/files/1/0957/0779/1652/files/gempages_583570155531928…"
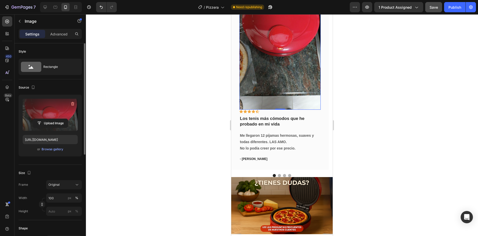
scroll to position [894, 0]
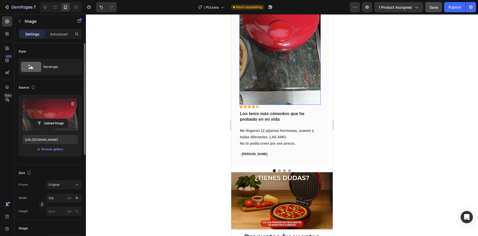
click at [382, 123] on div at bounding box center [282, 124] width 392 height 221
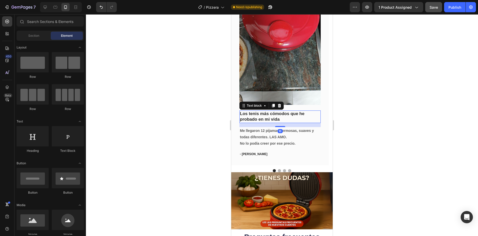
click at [276, 115] on p "Los tenis más cómodos que he probado en mi vida" at bounding box center [280, 116] width 80 height 11
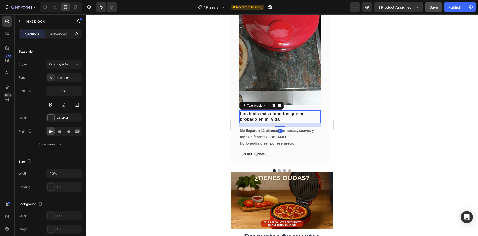
click at [276, 115] on p "Los tenis más cómodos que he probado en mi vida" at bounding box center [280, 116] width 80 height 11
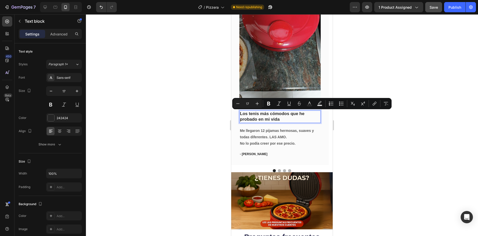
click at [282, 117] on p "Los tenis más cómodos que he probado en mi vida" at bounding box center [280, 116] width 80 height 11
drag, startPoint x: 282, startPoint y: 119, endPoint x: 238, endPoint y: 112, distance: 44.5
click at [238, 112] on div "Image Icon Icon Icon Icon Icon Row Los tenis más cómodos que he probado en mi v…" at bounding box center [280, 58] width 98 height 213
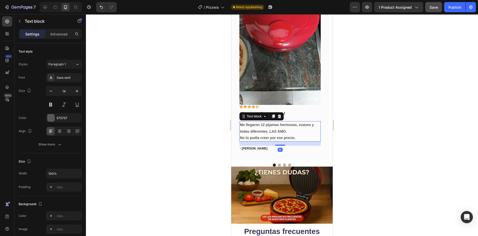
click at [243, 126] on strong "Me llegaron 12 pijamas hermosas, suaves y todas diferentes. LAS AMO." at bounding box center [277, 128] width 74 height 10
click at [301, 138] on p "No lo podía creer por ese precio." at bounding box center [280, 138] width 80 height 6
click at [355, 101] on div at bounding box center [282, 124] width 392 height 221
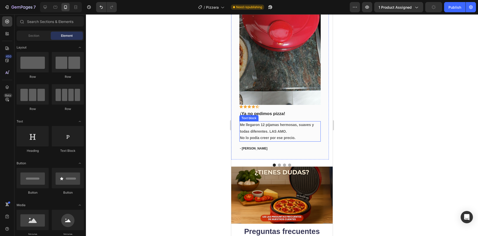
click at [291, 135] on p "No lo podía creer por ese precio." at bounding box center [280, 138] width 80 height 6
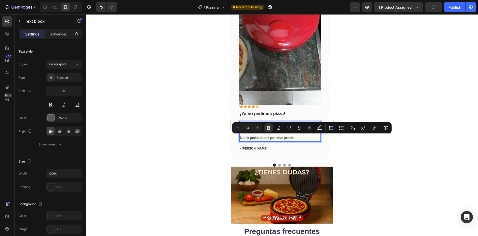
click at [299, 136] on p "No lo podía creer por ese precio." at bounding box center [280, 138] width 80 height 6
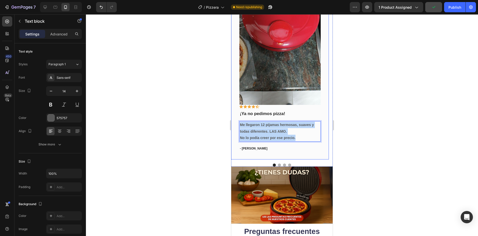
drag, startPoint x: 299, startPoint y: 138, endPoint x: 236, endPoint y: 124, distance: 63.7
click at [236, 124] on div "Image Icon Icon Icon Icon Icon Row ¡Ya no pedimos pizza! Text block Me llegaron…" at bounding box center [280, 55] width 98 height 207
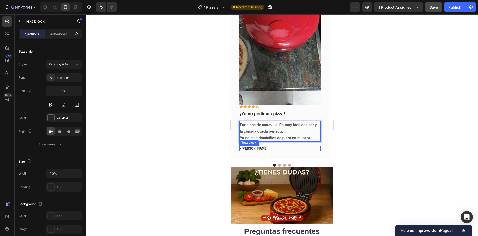
click at [261, 150] on p "- [PERSON_NAME]" at bounding box center [280, 148] width 80 height 5
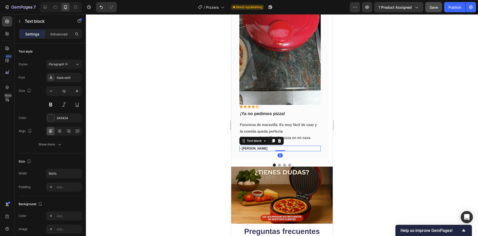
click at [261, 150] on p "- [PERSON_NAME]" at bounding box center [280, 148] width 80 height 5
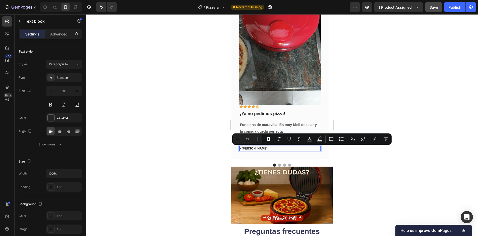
click at [273, 148] on p "- [PERSON_NAME]" at bounding box center [280, 148] width 80 height 5
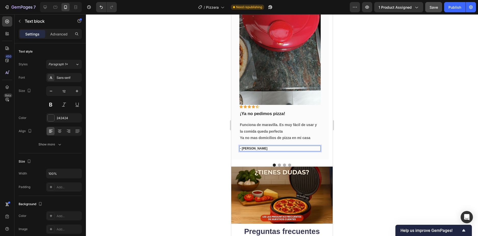
drag, startPoint x: 273, startPoint y: 148, endPoint x: 242, endPoint y: 146, distance: 30.9
click at [242, 146] on p "- [PERSON_NAME]" at bounding box center [280, 148] width 80 height 5
click at [278, 165] on button "Dot" at bounding box center [279, 164] width 3 height 3
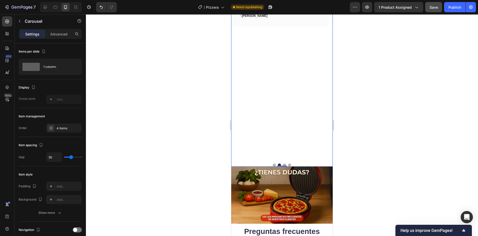
scroll to position [818, 0]
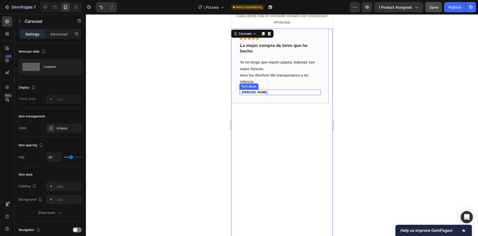
click at [256, 94] on p "- [PERSON_NAME]" at bounding box center [280, 92] width 80 height 5
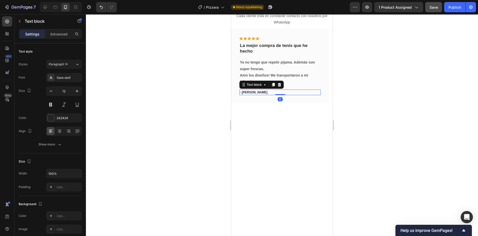
click at [256, 94] on p "- [PERSON_NAME]" at bounding box center [280, 92] width 80 height 5
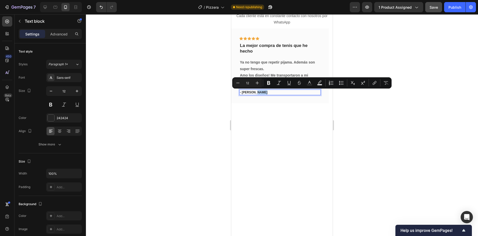
click at [267, 93] on p "- [PERSON_NAME]" at bounding box center [280, 92] width 80 height 5
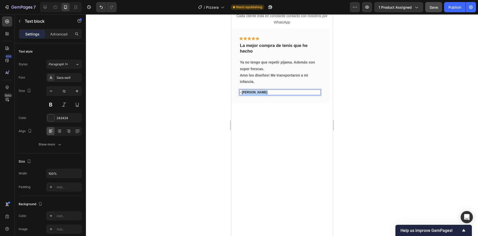
drag, startPoint x: 264, startPoint y: 93, endPoint x: 242, endPoint y: 93, distance: 22.4
click at [242, 93] on p "- [PERSON_NAME]" at bounding box center [280, 92] width 80 height 5
click at [270, 48] on p "La mejor compra de tenis que he hecho" at bounding box center [280, 48] width 80 height 11
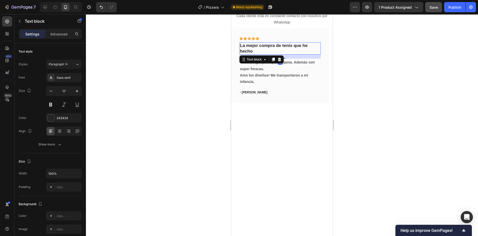
click at [270, 48] on p "La mejor compra de tenis que he hecho" at bounding box center [280, 48] width 80 height 11
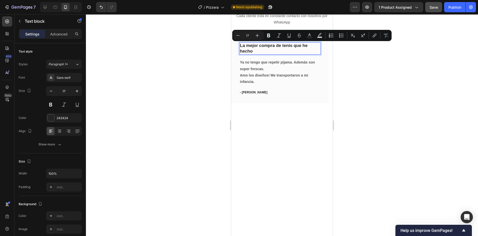
click at [284, 51] on p "La mejor compra de tenis que he hecho" at bounding box center [280, 48] width 80 height 11
drag, startPoint x: 276, startPoint y: 44, endPoint x: 282, endPoint y: 50, distance: 8.3
click at [282, 50] on p "La mejor compra de tenis que he hecho" at bounding box center [280, 48] width 80 height 11
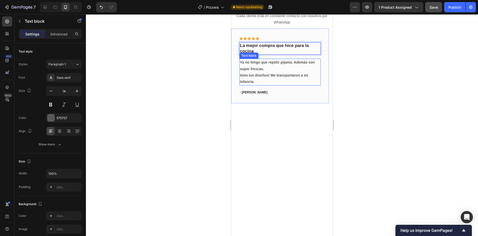
click at [268, 66] on p "Ya no tengo que repetir pijama. Además son super frescas." at bounding box center [280, 65] width 80 height 13
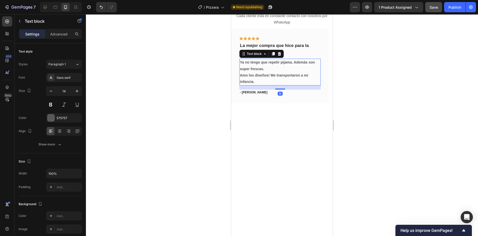
click at [268, 66] on p "Ya no tengo que repetir pijama. Además son super frescas." at bounding box center [280, 65] width 80 height 13
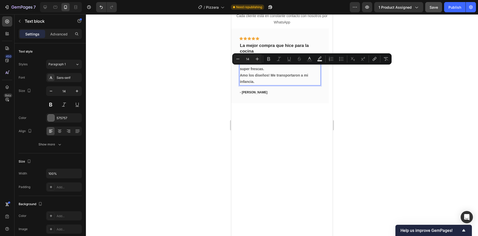
click at [260, 82] on p "Amo los diseños! Me transportaron a mi infancia." at bounding box center [280, 78] width 80 height 13
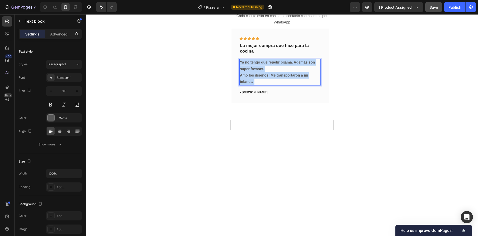
drag, startPoint x: 259, startPoint y: 82, endPoint x: 241, endPoint y: 62, distance: 27.6
click at [241, 62] on div "Ya no tengo que repetir pijama. Además son super frescas. Amo los diseños! Me t…" at bounding box center [279, 72] width 81 height 27
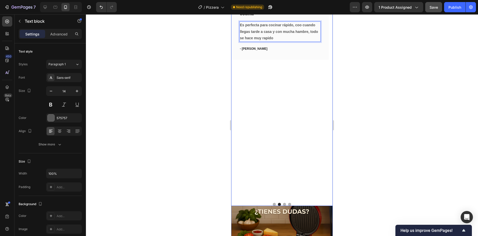
scroll to position [894, 0]
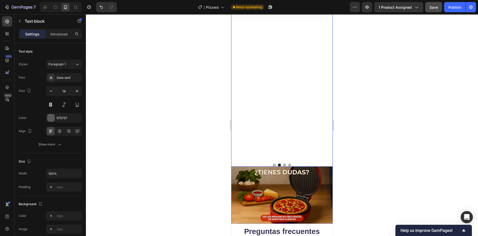
click at [284, 164] on button "Dot" at bounding box center [284, 164] width 3 height 3
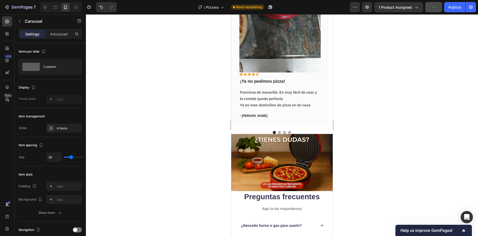
scroll to position [169, 0]
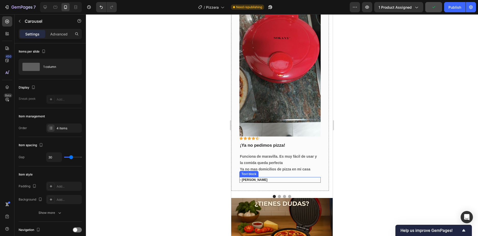
click at [267, 181] on p "- Valentina Mondragón" at bounding box center [280, 179] width 80 height 5
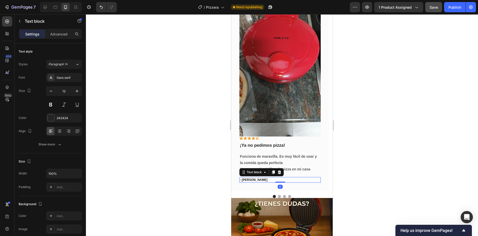
click at [267, 181] on p "- Valentina Mondragón" at bounding box center [280, 179] width 80 height 5
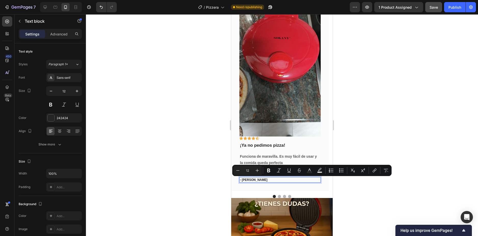
click at [273, 179] on p "- Valentina Mondragón" at bounding box center [280, 179] width 80 height 5
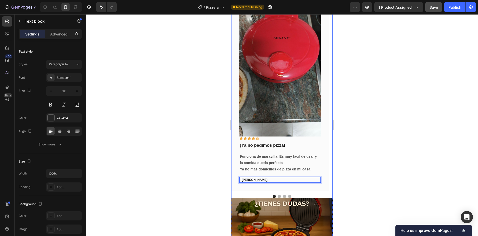
click at [283, 195] on button "Dot" at bounding box center [284, 196] width 3 height 3
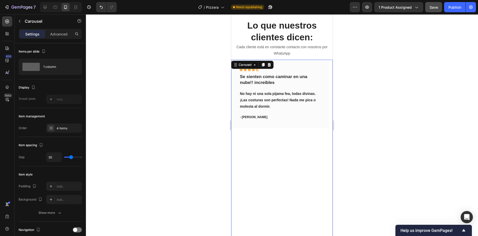
scroll to position [92, 0]
click at [261, 117] on p "- [PERSON_NAME]" at bounding box center [280, 117] width 80 height 5
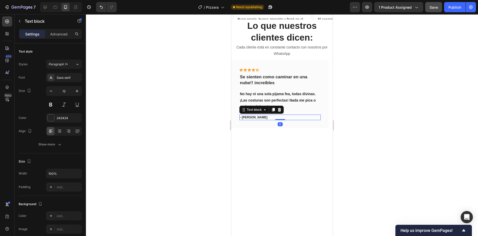
click at [261, 117] on p "- [PERSON_NAME]" at bounding box center [280, 117] width 80 height 5
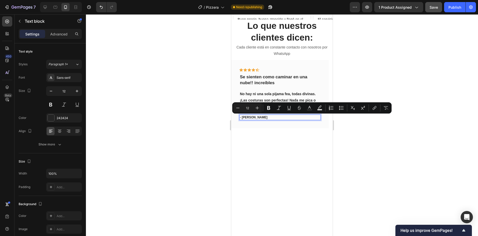
scroll to position [786, 0]
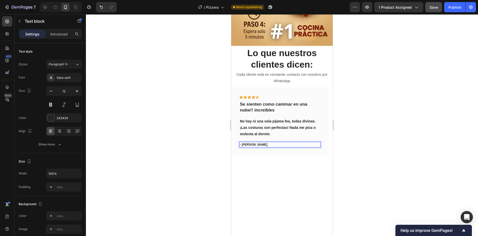
drag, startPoint x: 265, startPoint y: 118, endPoint x: 242, endPoint y: 116, distance: 23.2
click at [242, 142] on p "- [PERSON_NAME]" at bounding box center [280, 144] width 80 height 5
click at [275, 101] on p "Se sienten como caminar en una nube!! increíbles" at bounding box center [280, 106] width 80 height 11
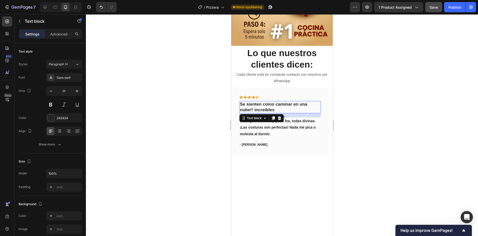
click at [277, 101] on p "Se sienten como caminar en una nube!! increíbles" at bounding box center [280, 106] width 80 height 11
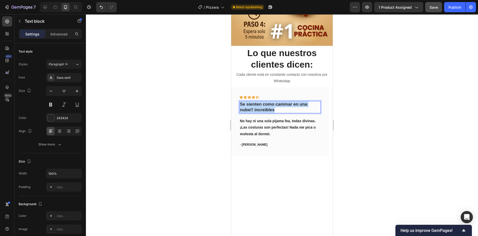
drag, startPoint x: 278, startPoint y: 82, endPoint x: 240, endPoint y: 79, distance: 39.1
click at [240, 101] on div "Se sienten como caminar en una nube!! increíbles" at bounding box center [279, 107] width 81 height 12
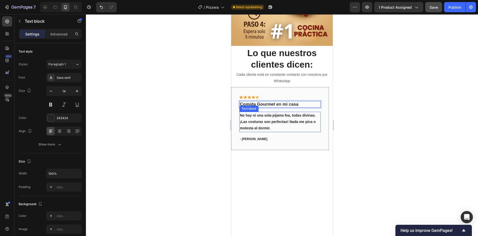
click at [251, 119] on strong "¡Las costuras son perfectas! Nada me pica o molesta al dormir." at bounding box center [278, 124] width 76 height 10
click at [275, 118] on p "¡Las costuras son perfectas! Nada me pica o molesta al dormir." at bounding box center [280, 124] width 80 height 13
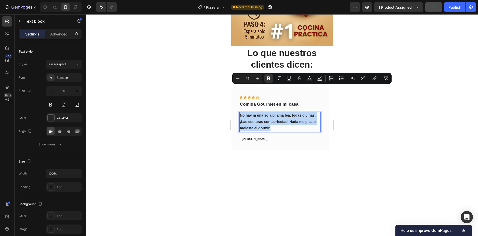
drag, startPoint x: 273, startPoint y: 101, endPoint x: 240, endPoint y: 89, distance: 35.3
click at [240, 112] on div "No hay ni una sola pijama fea, todas divinas. ¡Las costuras son perfectas! Nada…" at bounding box center [279, 122] width 81 height 20
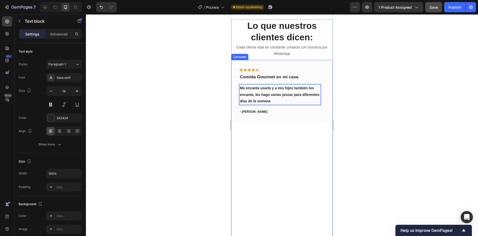
scroll to position [837, 0]
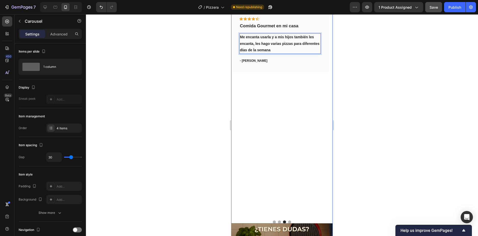
click at [289, 222] on button "Dot" at bounding box center [289, 221] width 3 height 3
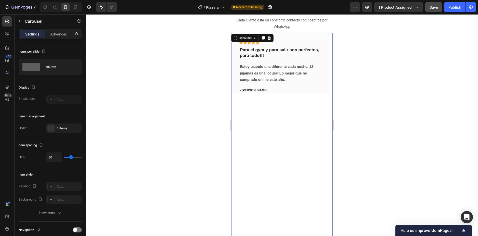
scroll to position [786, 0]
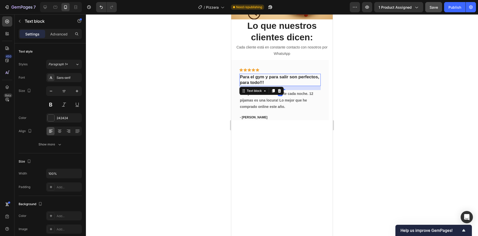
click at [265, 80] on p "Para el gym y para salir son perfectos, para todo!!!" at bounding box center [280, 79] width 80 height 11
click at [269, 82] on p "Para el gym y para salir son perfectos, para todo!!!" at bounding box center [280, 79] width 80 height 11
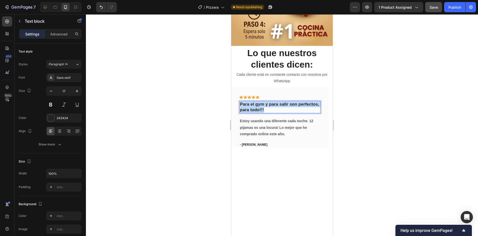
drag, startPoint x: 265, startPoint y: 82, endPoint x: 240, endPoint y: 75, distance: 26.7
click at [240, 101] on div "Para el gym y para salir son perfectos, para todo!!!" at bounding box center [279, 107] width 81 height 12
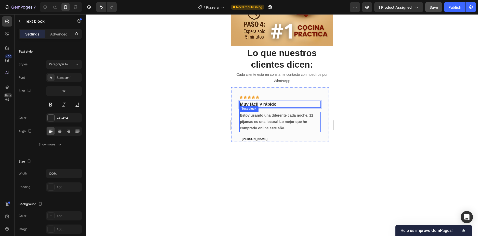
click at [263, 112] on p "Estoy usando una diferente cada noche. 12 pijamas es una locura! Lo mejor que h…" at bounding box center [280, 121] width 80 height 19
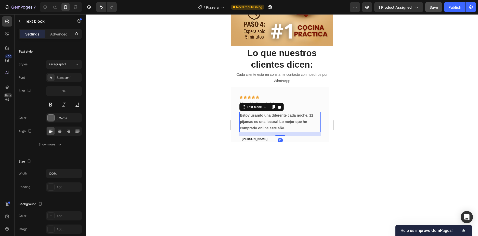
click at [294, 112] on p "Estoy usando una diferente cada noche. 12 pijamas es una locura! Lo mejor que h…" at bounding box center [280, 121] width 80 height 19
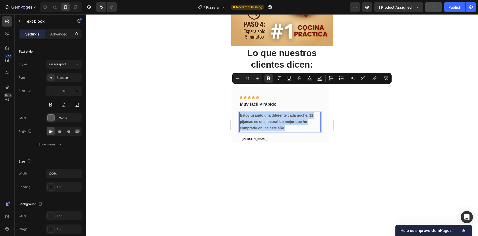
drag, startPoint x: 287, startPoint y: 101, endPoint x: 240, endPoint y: 89, distance: 48.0
click at [240, 112] on p "Estoy usando una diferente cada noche. 12 pijamas es una locura! Lo mejor que h…" at bounding box center [280, 121] width 80 height 19
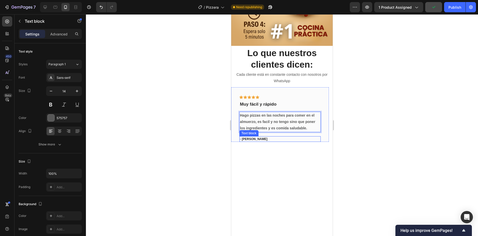
click at [257, 137] on p "- [PERSON_NAME]" at bounding box center [280, 139] width 80 height 5
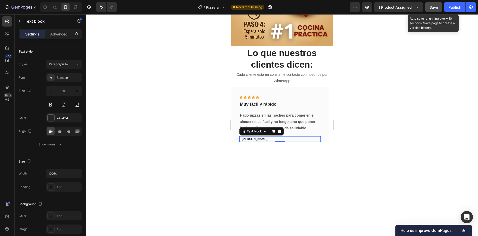
click at [435, 8] on span "Save" at bounding box center [433, 7] width 8 height 4
click at [366, 141] on div at bounding box center [282, 124] width 392 height 221
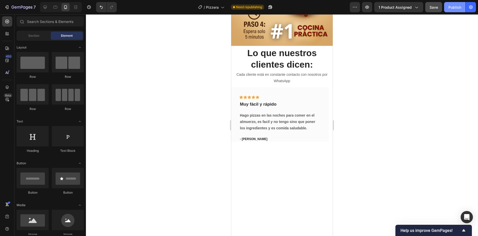
click at [451, 6] on div "Publish" at bounding box center [454, 7] width 13 height 5
click at [367, 8] on icon "button" at bounding box center [367, 7] width 2 height 2
click at [9, 6] on div "7" at bounding box center [19, 7] width 31 height 6
